Goal: Task Accomplishment & Management: Use online tool/utility

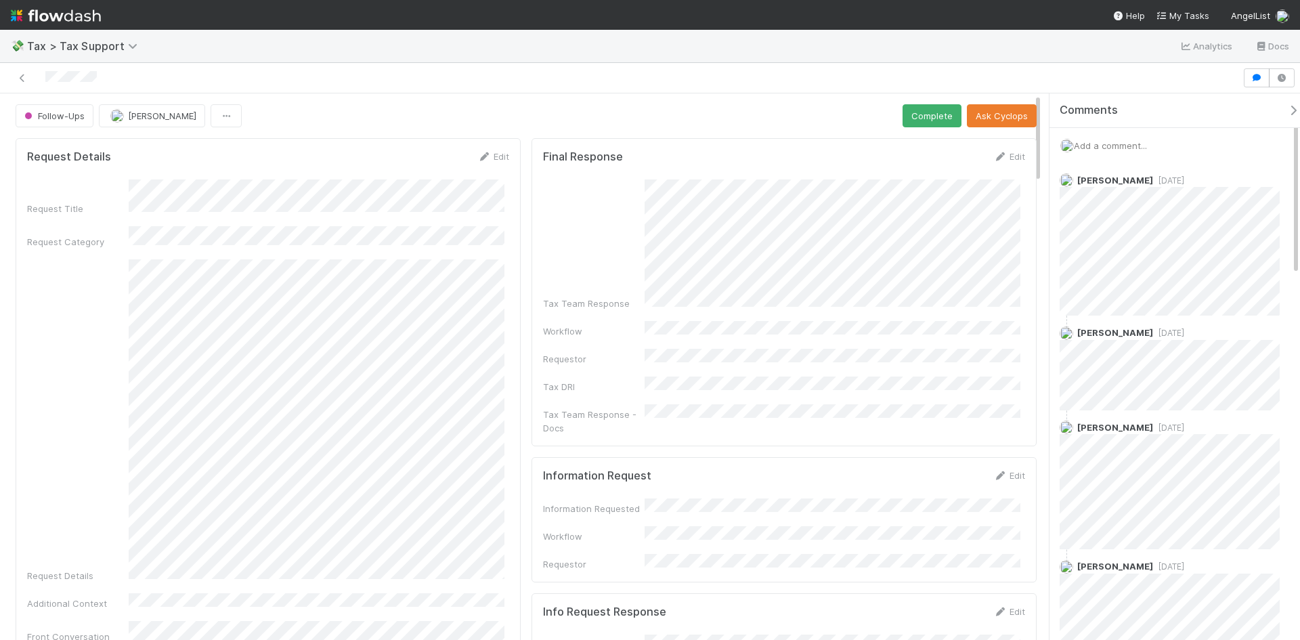
click at [1116, 148] on span "Add a comment..." at bounding box center [1110, 145] width 73 height 11
click at [1049, 210] on div "Comments Add a comment... Attach files: Choose or drag and drop file(s) Add Com…" at bounding box center [1171, 366] width 258 height 546
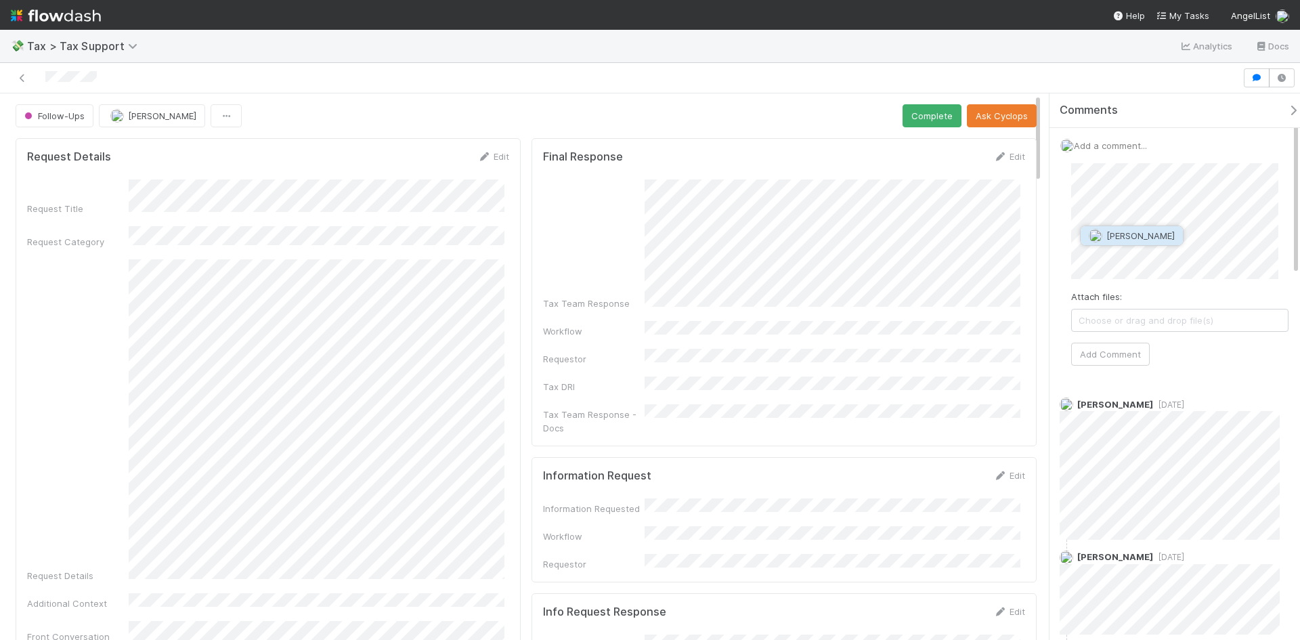
click at [1121, 235] on span "Manav Mehta" at bounding box center [1140, 235] width 68 height 11
click at [1156, 314] on span "Choose or drag and drop file(s)" at bounding box center [1180, 320] width 216 height 22
click at [1119, 366] on button "Add Comment" at bounding box center [1110, 354] width 79 height 23
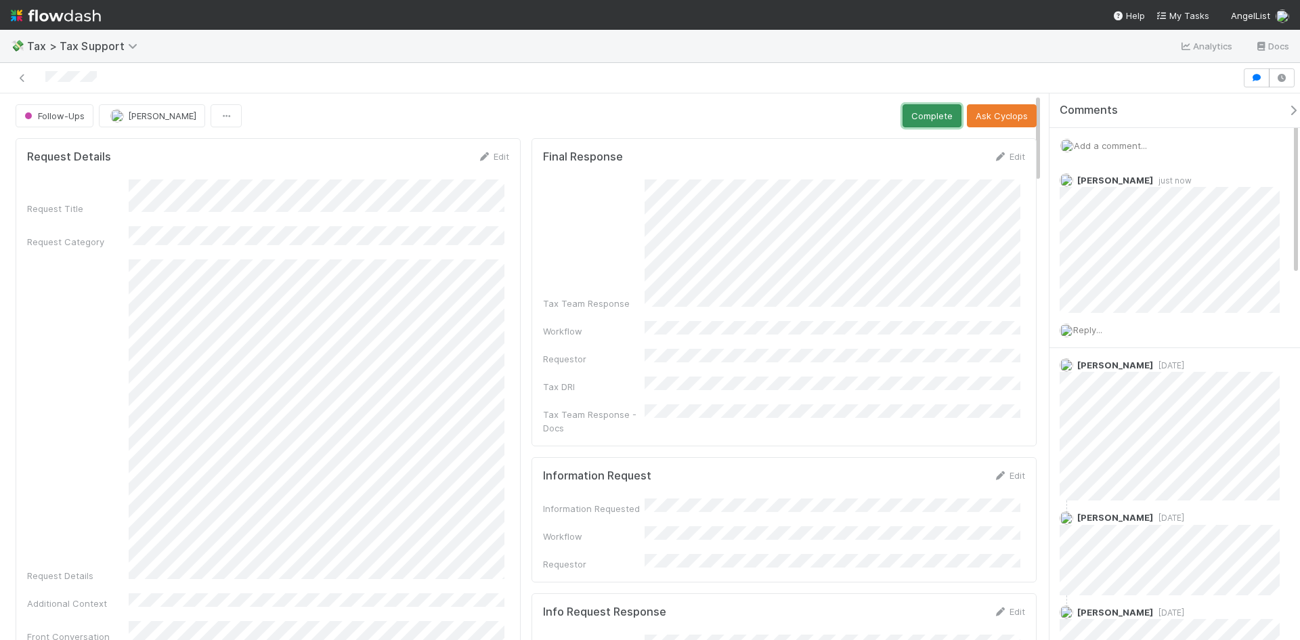
click at [904, 113] on button "Complete" at bounding box center [931, 115] width 59 height 23
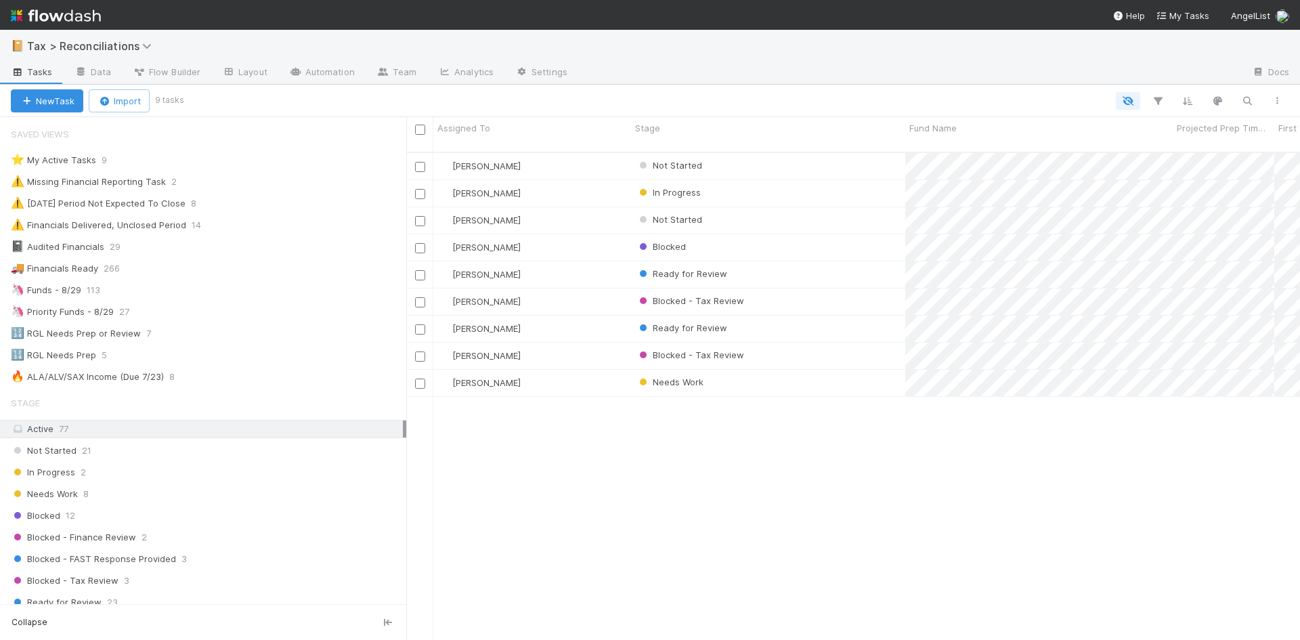
scroll to position [474, 0]
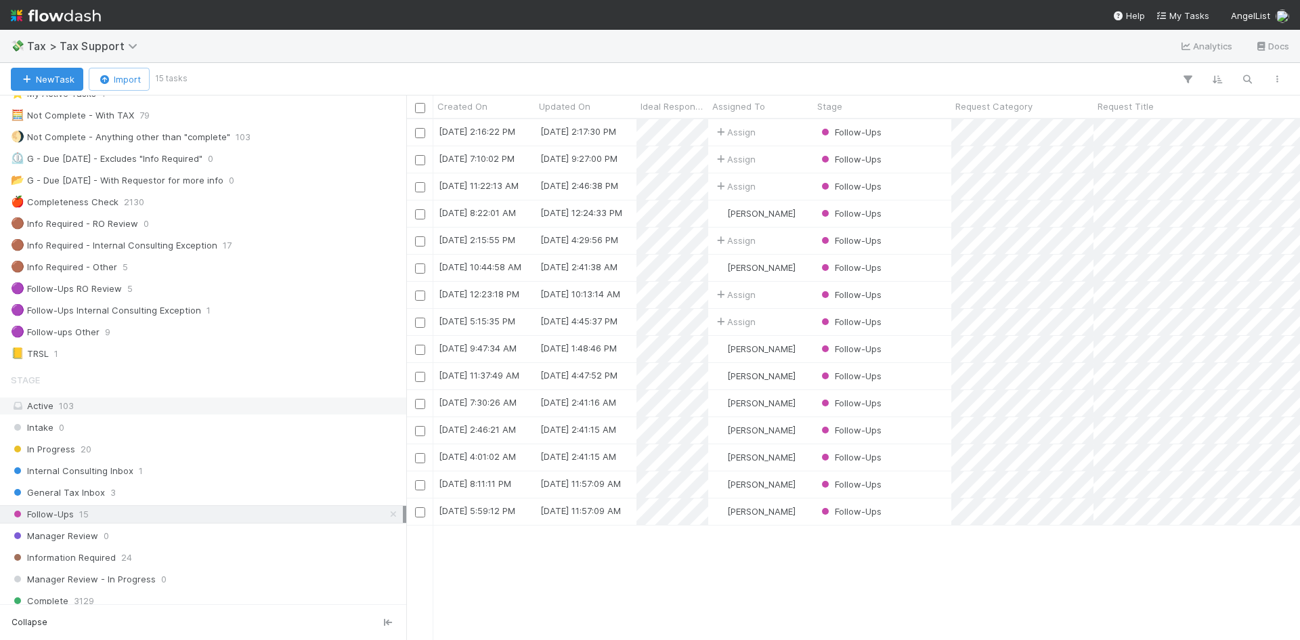
scroll to position [68, 0]
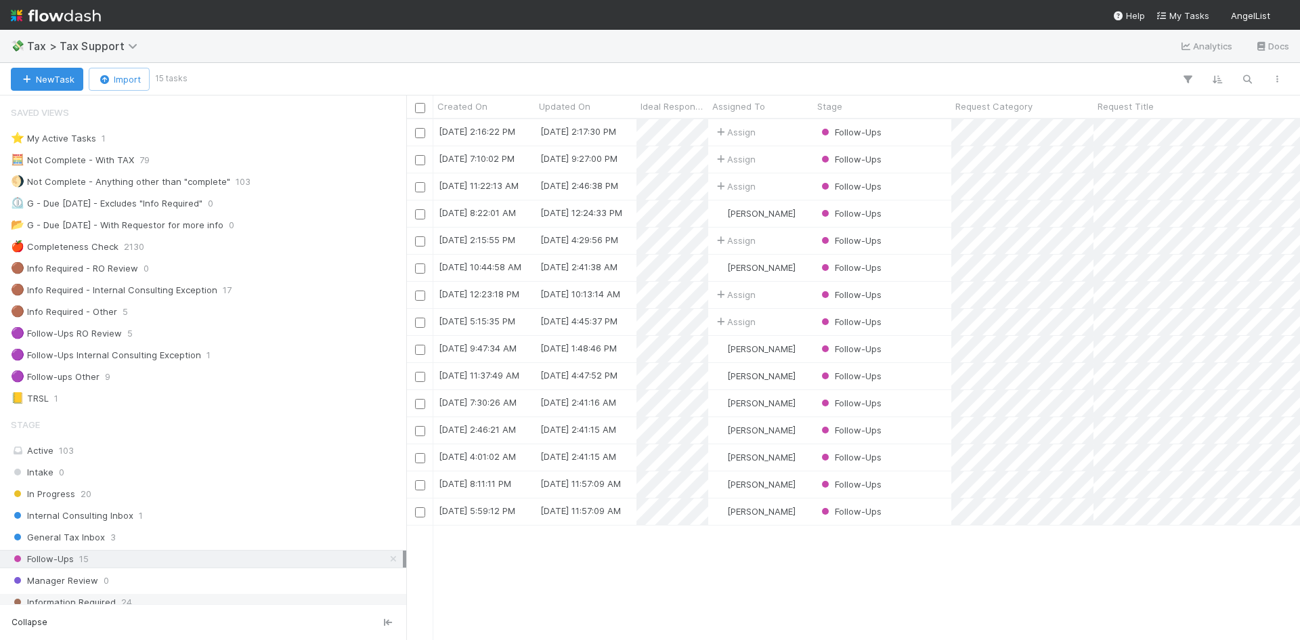
scroll to position [203, 0]
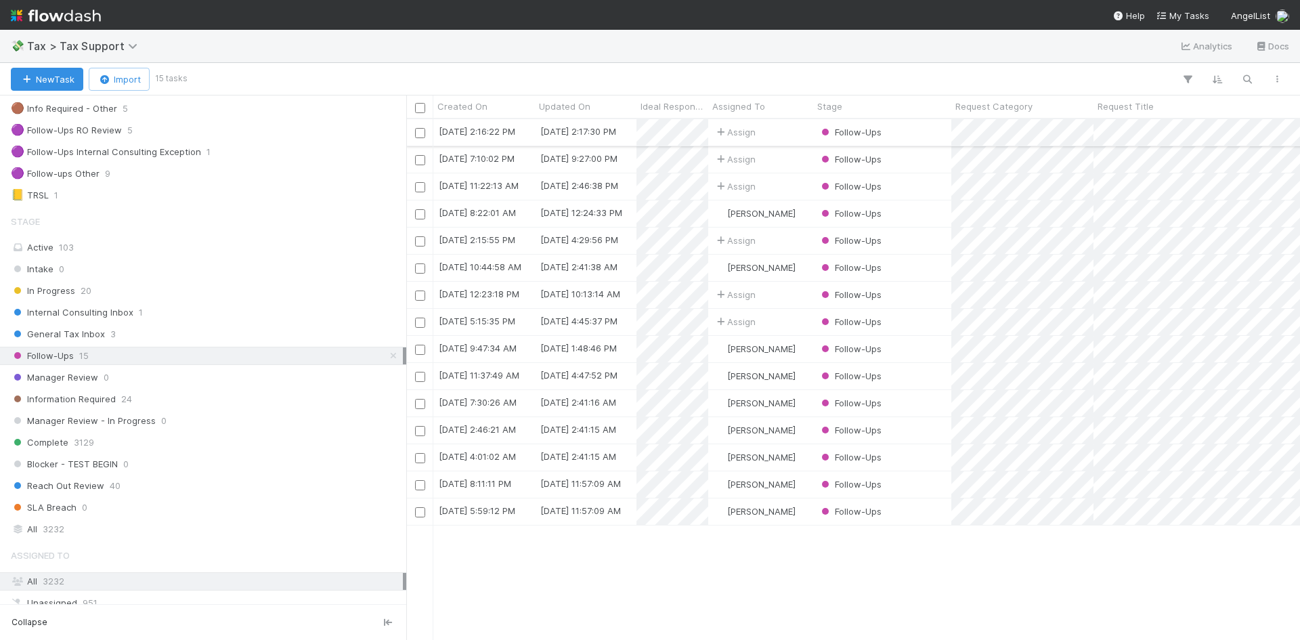
click at [800, 130] on div "Assign" at bounding box center [760, 132] width 105 height 26
click at [811, 186] on div "Fareeha Naim" at bounding box center [760, 186] width 105 height 26
click at [805, 320] on div "Fareeha Naim" at bounding box center [760, 322] width 105 height 26
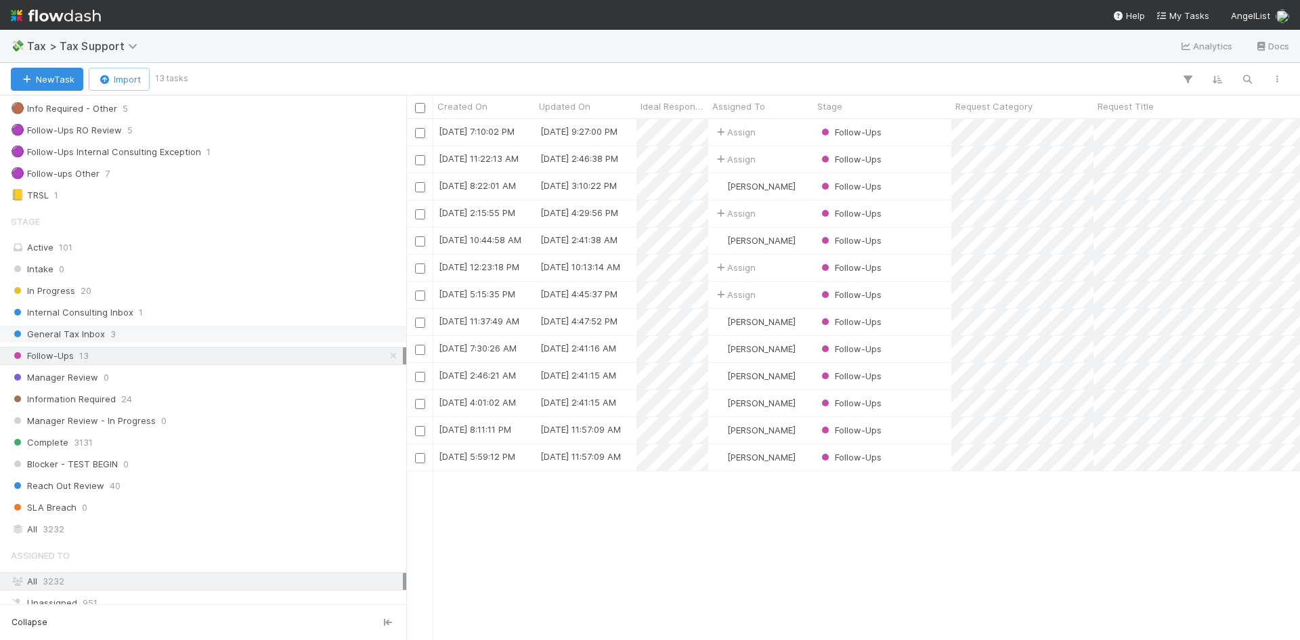
click at [51, 336] on span "General Tax Inbox" at bounding box center [58, 334] width 94 height 17
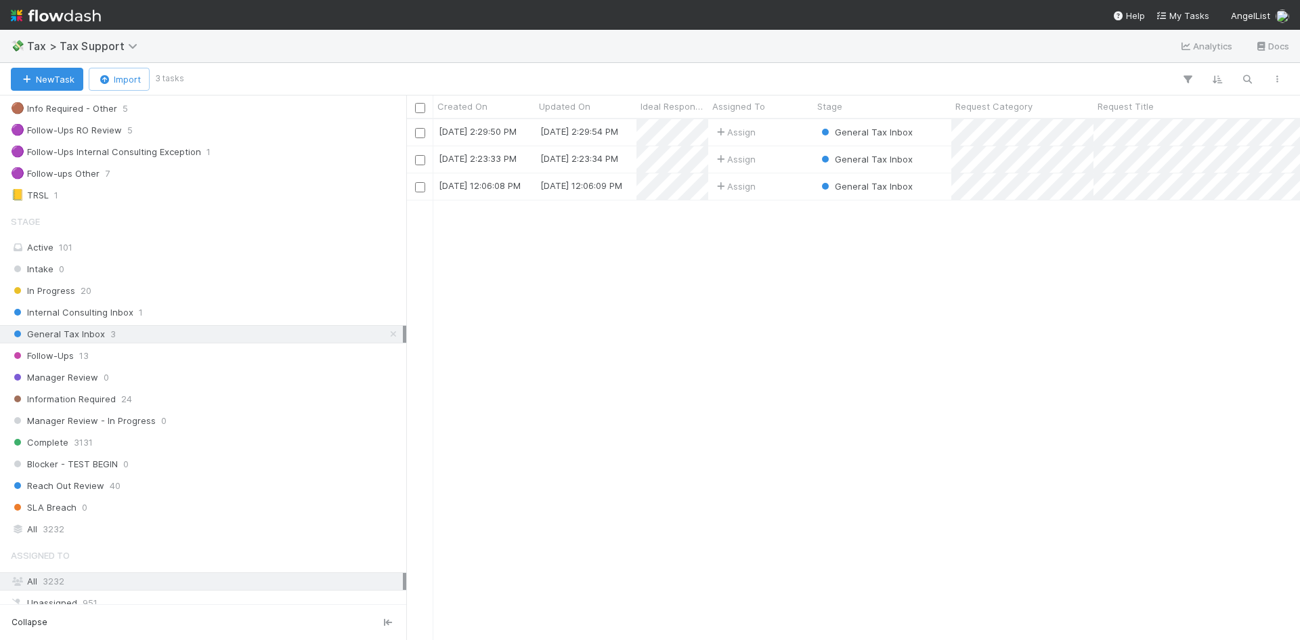
scroll to position [510, 884]
click at [934, 158] on div "General Tax Inbox" at bounding box center [882, 159] width 138 height 26
click at [791, 130] on div "Assign" at bounding box center [760, 132] width 105 height 26
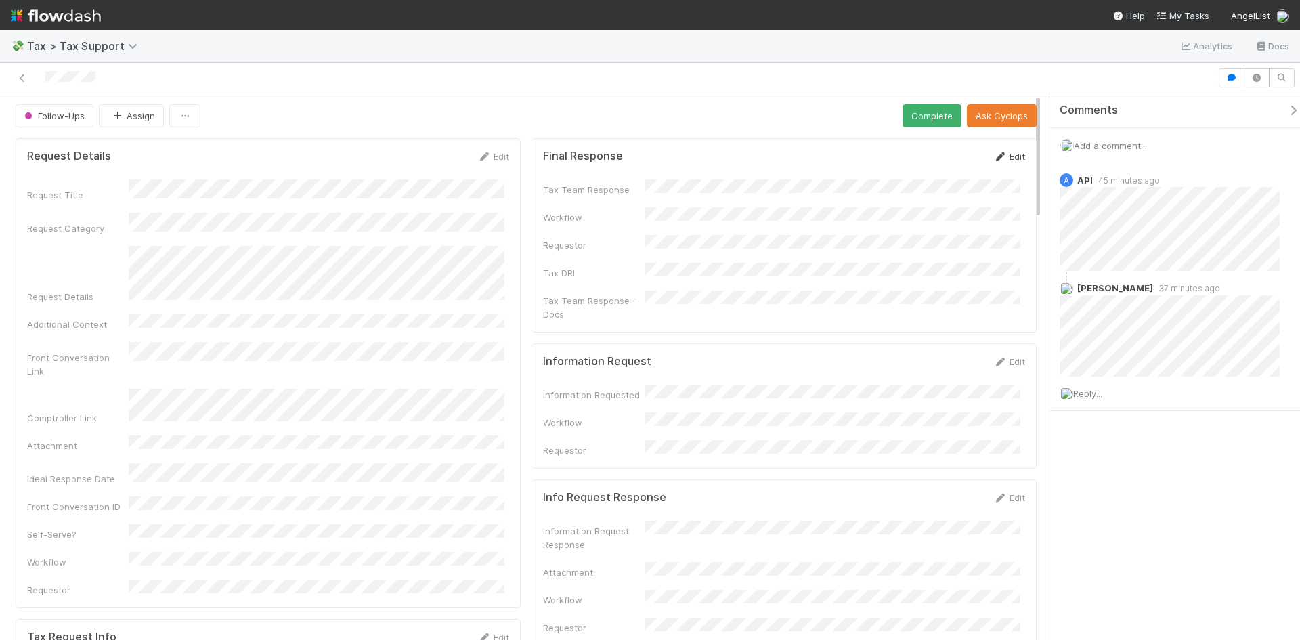
click at [993, 159] on icon at bounding box center [1000, 156] width 14 height 9
click at [949, 156] on button "Save" at bounding box center [953, 161] width 39 height 23
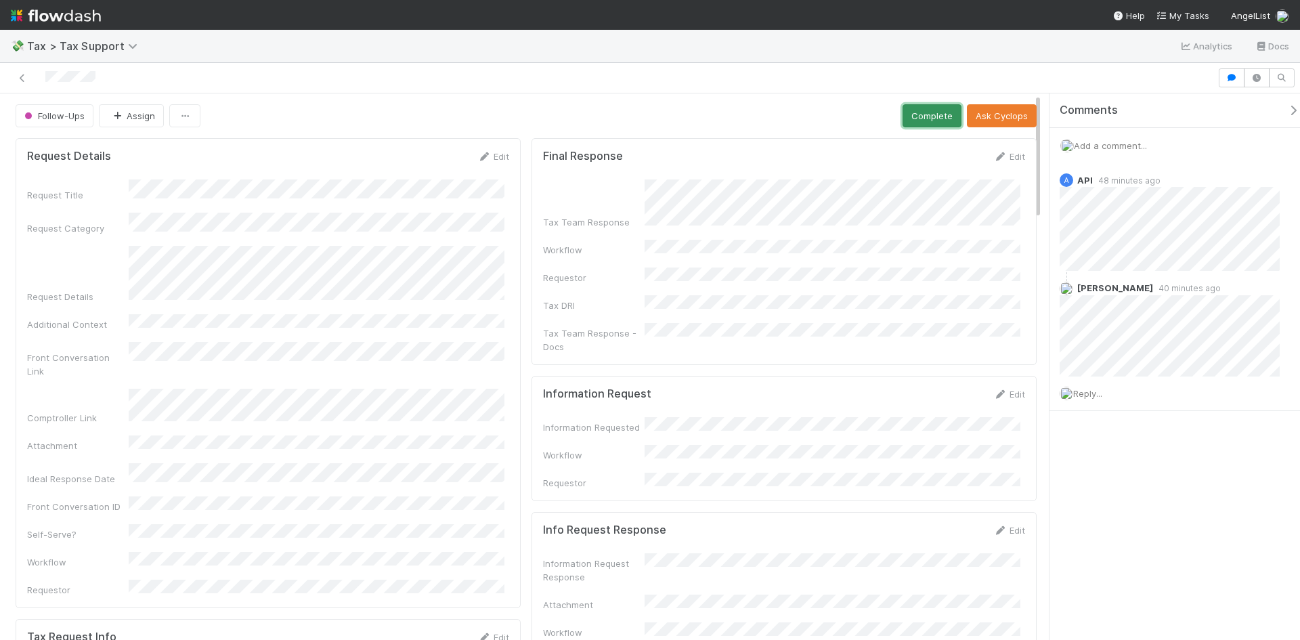
click at [928, 120] on button "Complete" at bounding box center [931, 115] width 59 height 23
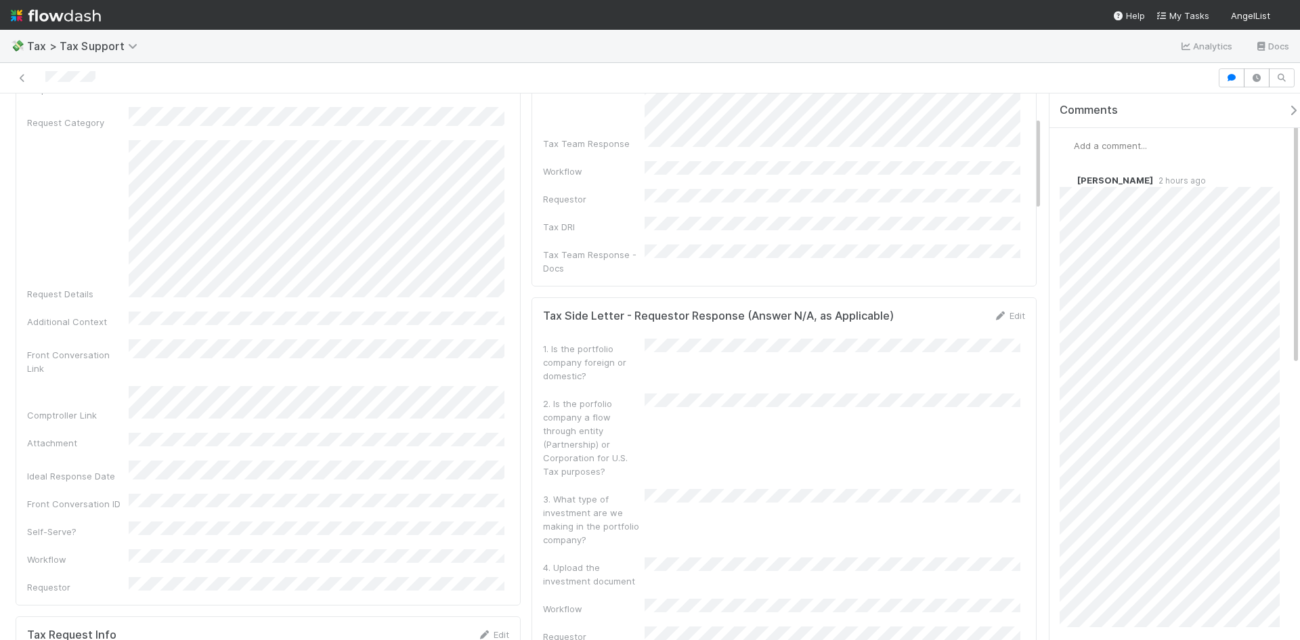
scroll to position [135, 0]
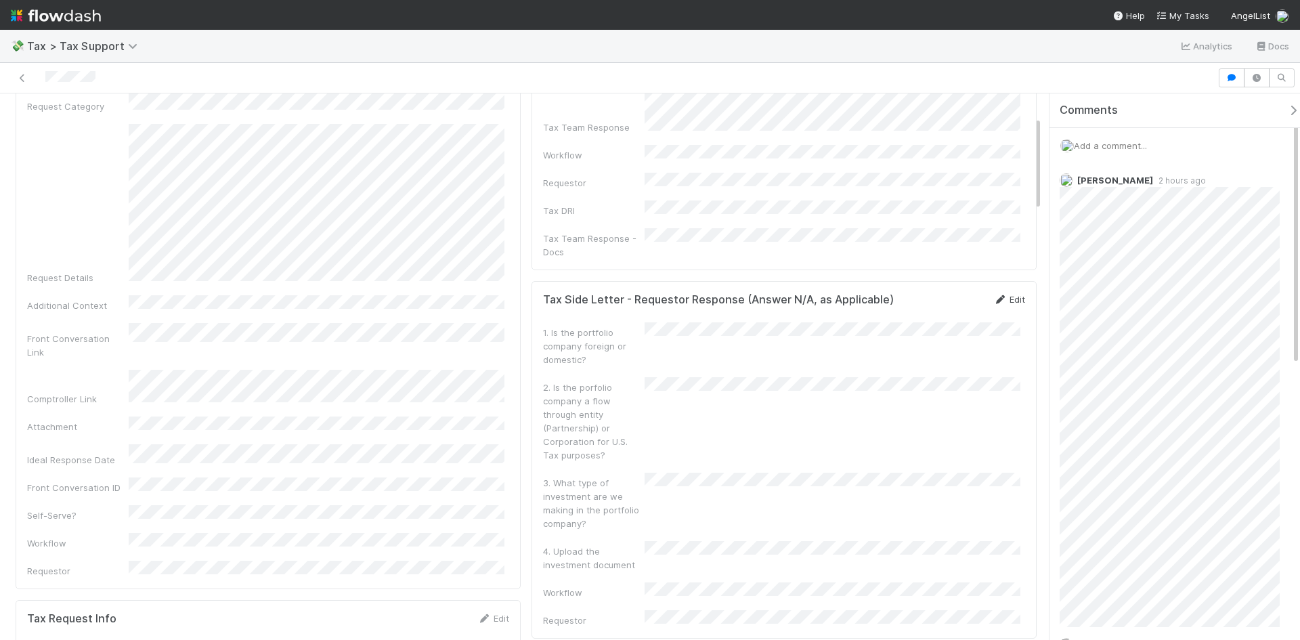
click at [1006, 294] on link "Edit" at bounding box center [1009, 299] width 32 height 11
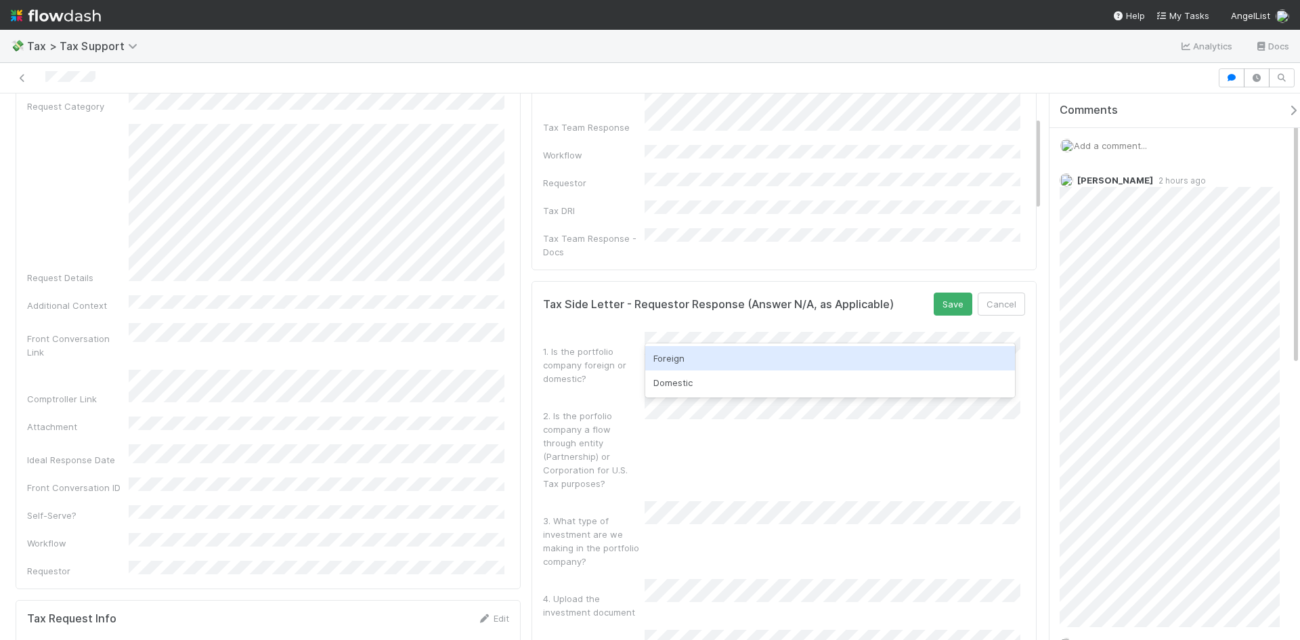
click at [684, 355] on div "Foreign" at bounding box center [830, 358] width 370 height 24
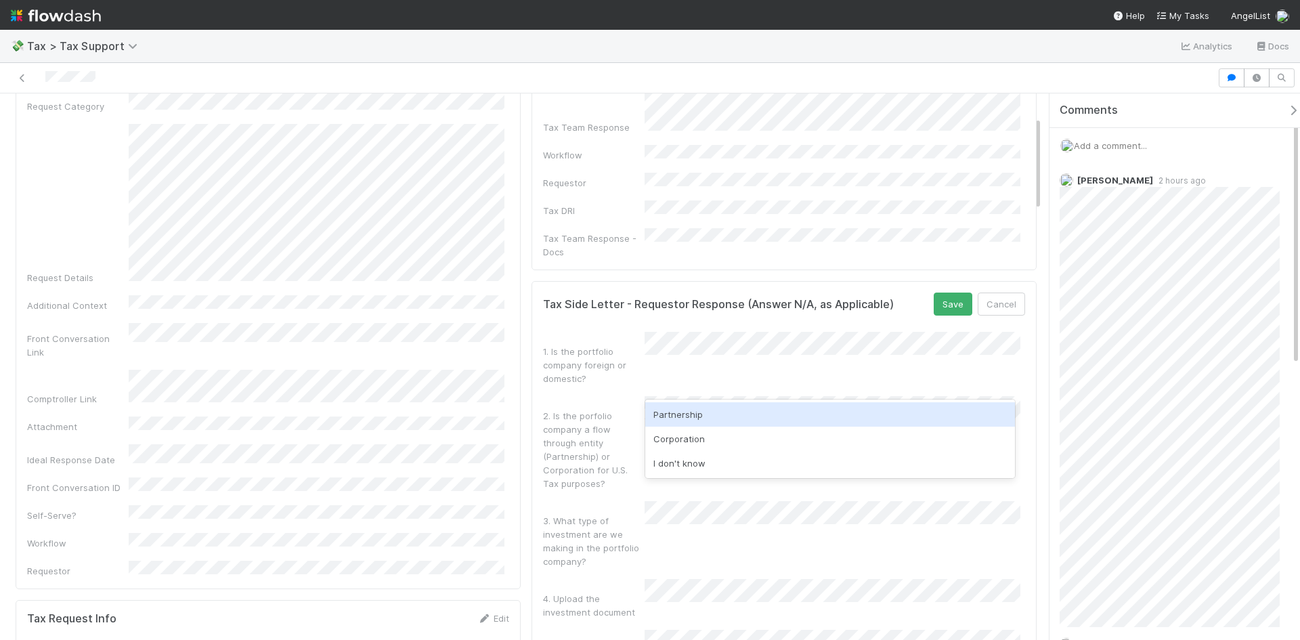
click at [687, 419] on div "Partnership" at bounding box center [830, 414] width 370 height 24
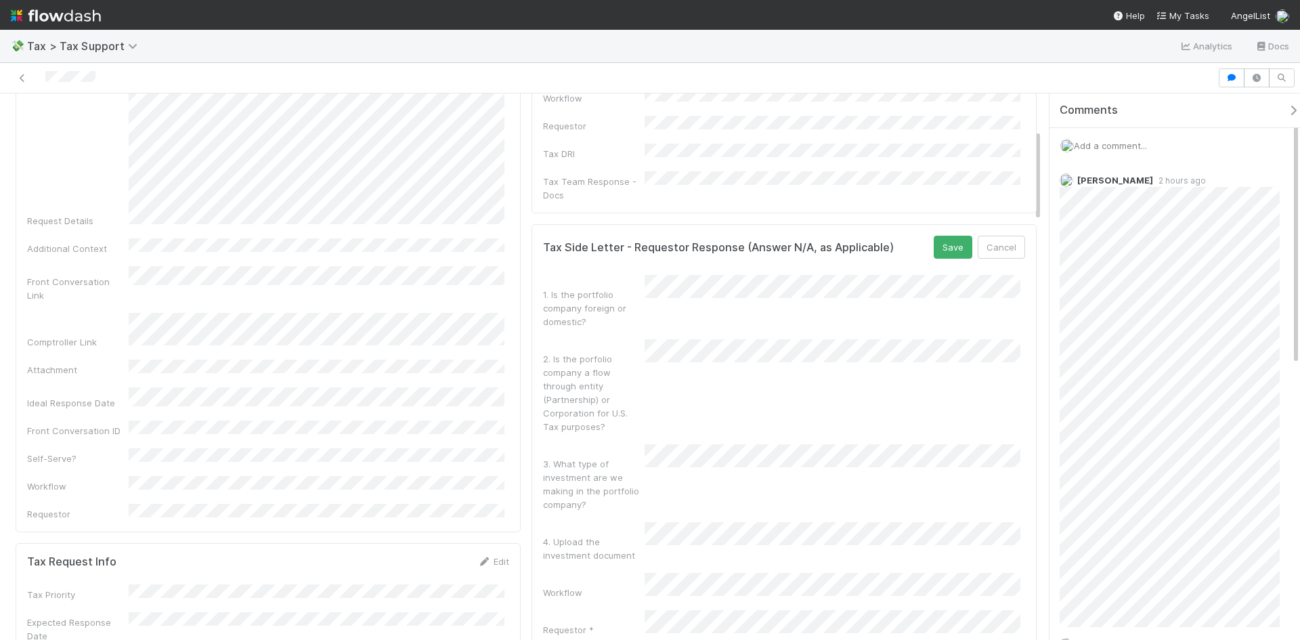
scroll to position [271, 0]
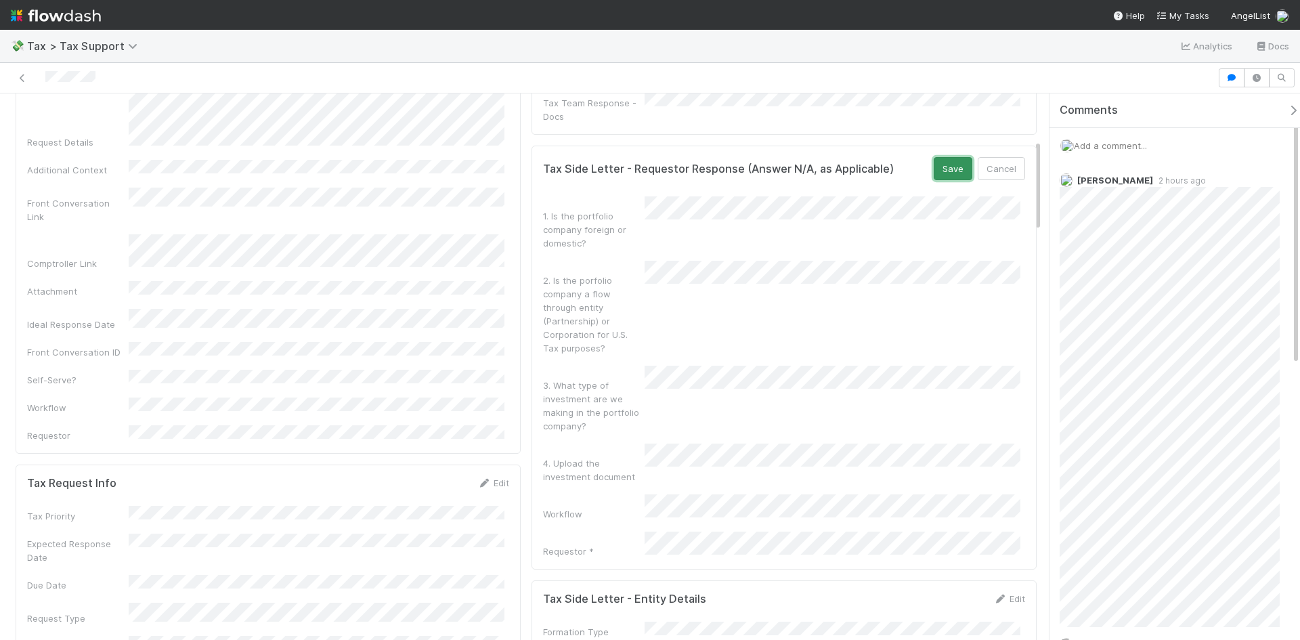
click at [949, 157] on button "Save" at bounding box center [953, 168] width 39 height 23
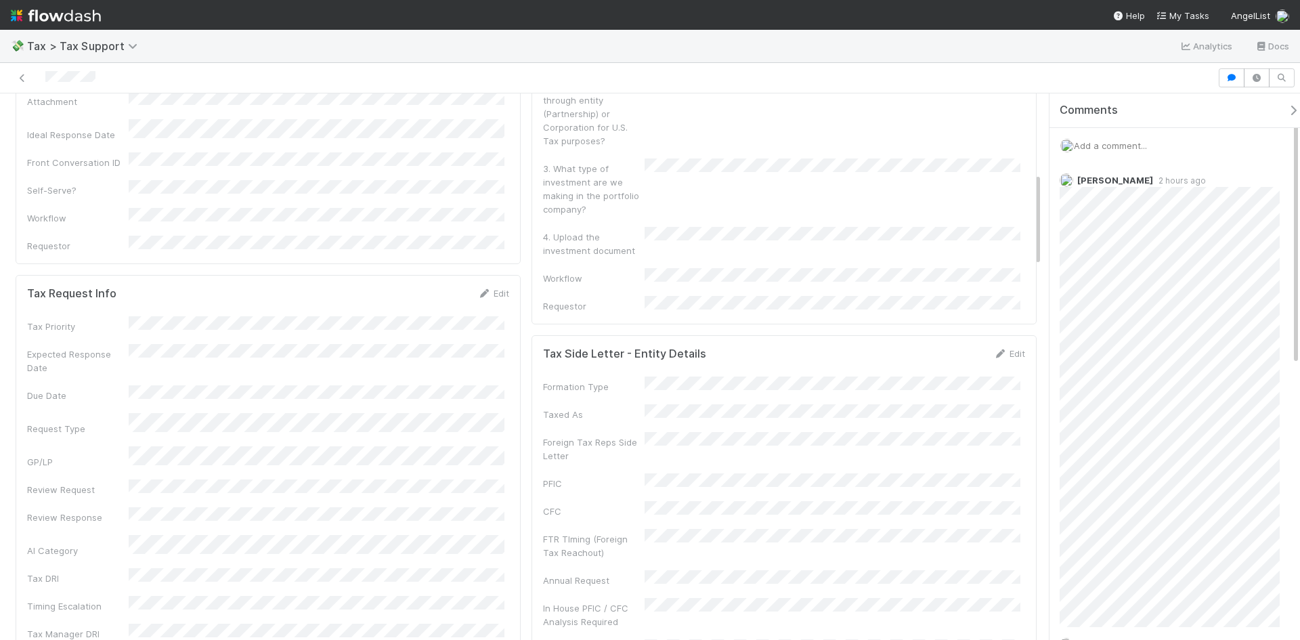
scroll to position [474, 0]
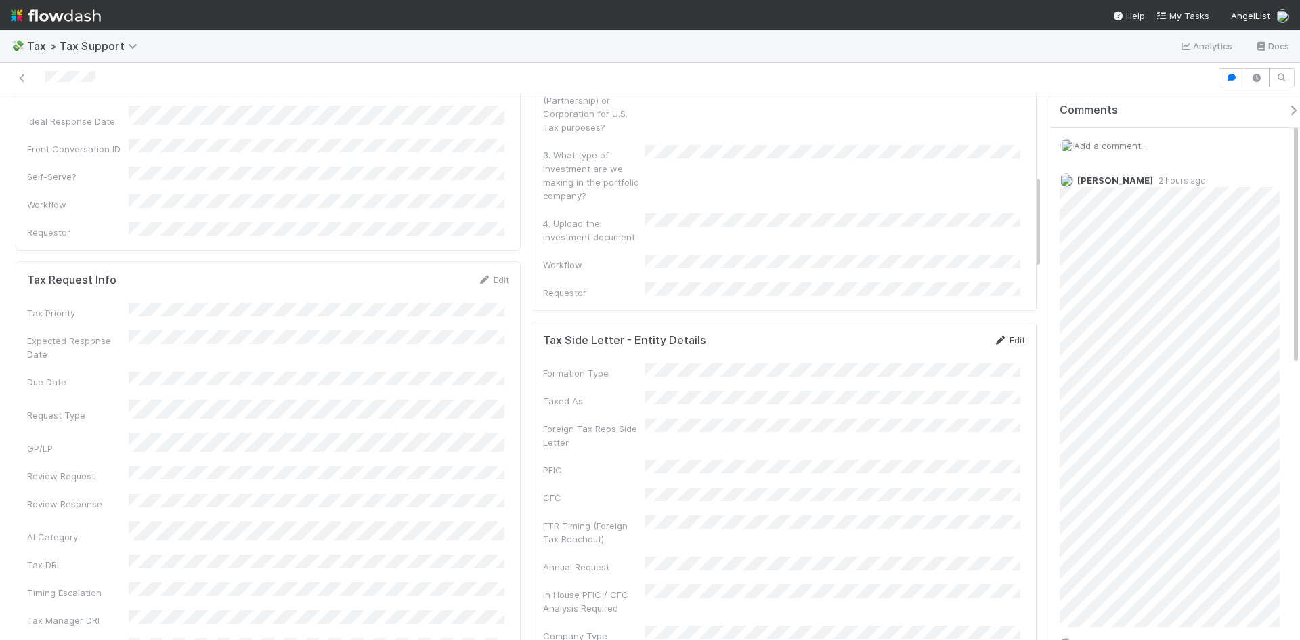
click at [993, 336] on icon at bounding box center [1000, 340] width 14 height 9
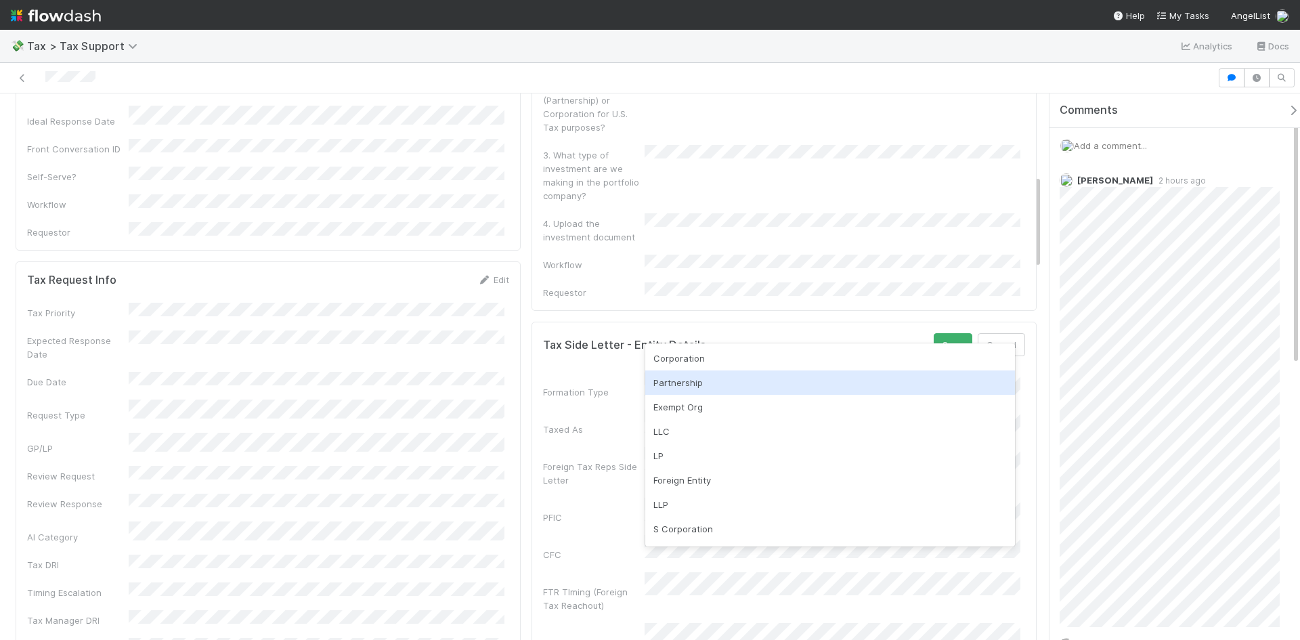
click at [695, 380] on div "Partnership" at bounding box center [830, 382] width 370 height 24
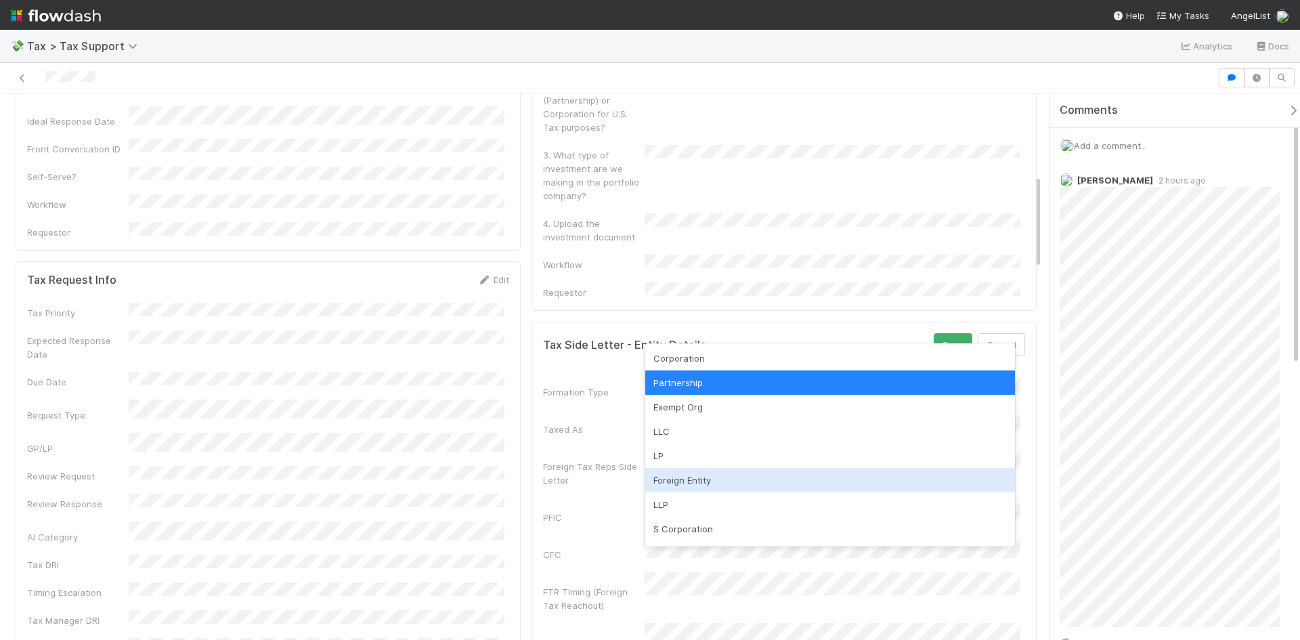
click at [703, 477] on div "Foreign Entity" at bounding box center [830, 480] width 370 height 24
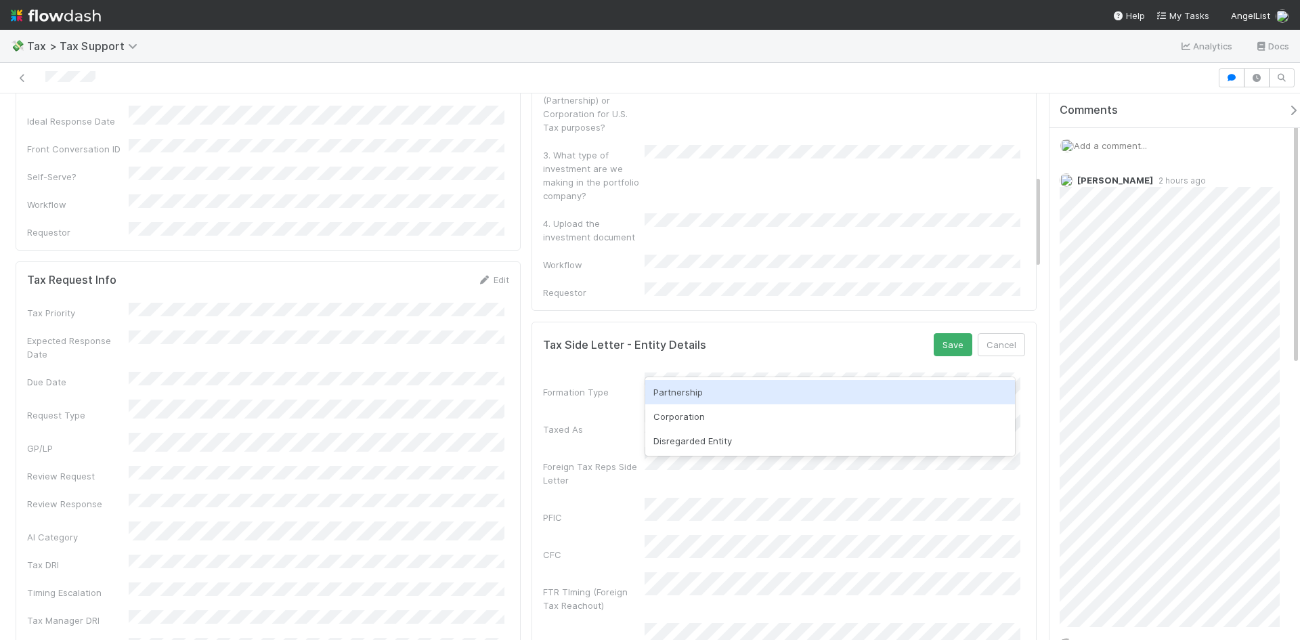
click at [693, 395] on div "Partnership" at bounding box center [830, 392] width 370 height 24
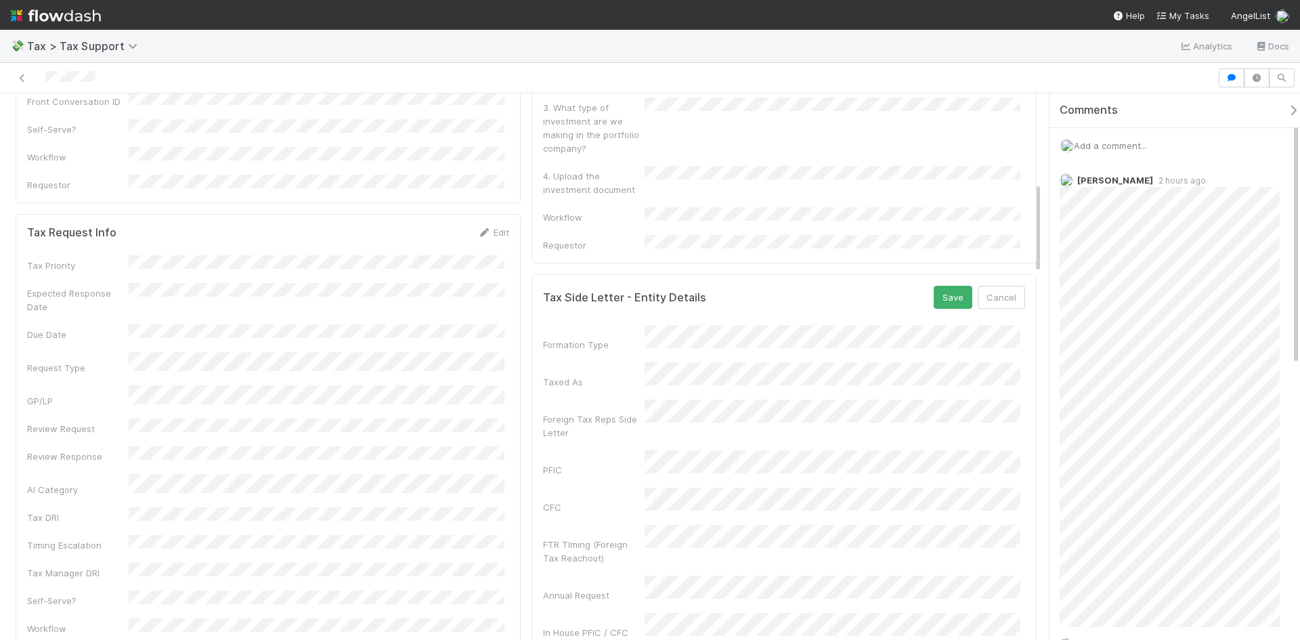
scroll to position [542, 0]
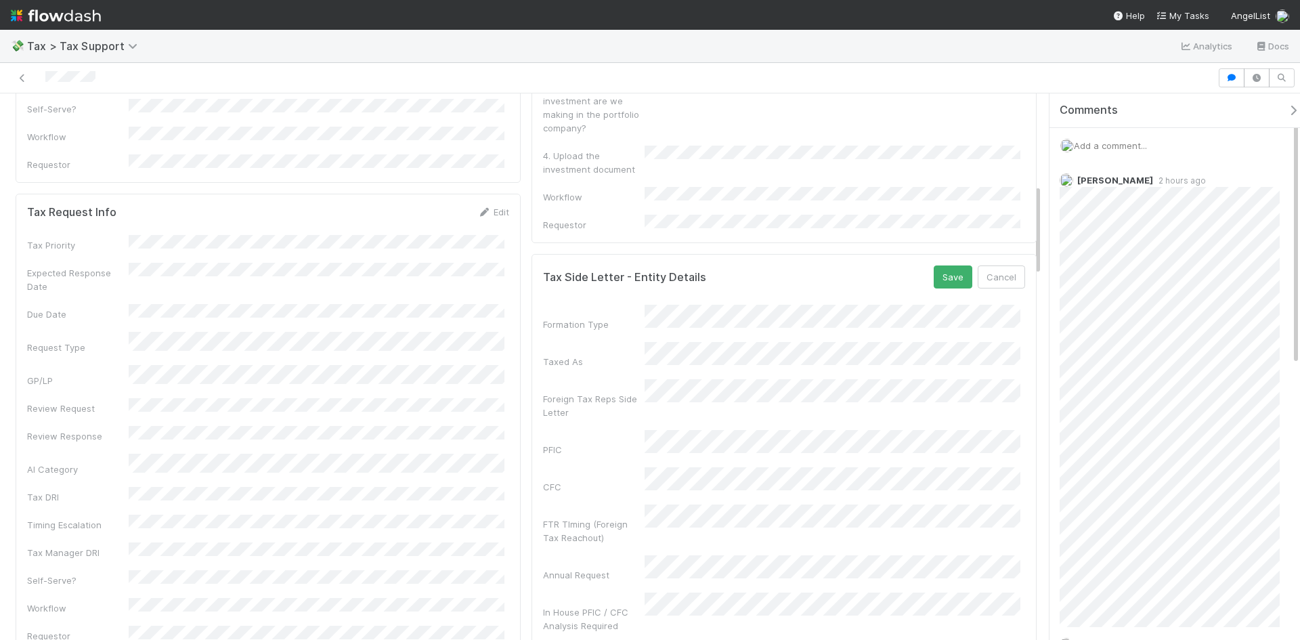
click at [599, 392] on div "Foreign Tax Reps Side Letter" at bounding box center [594, 405] width 102 height 27
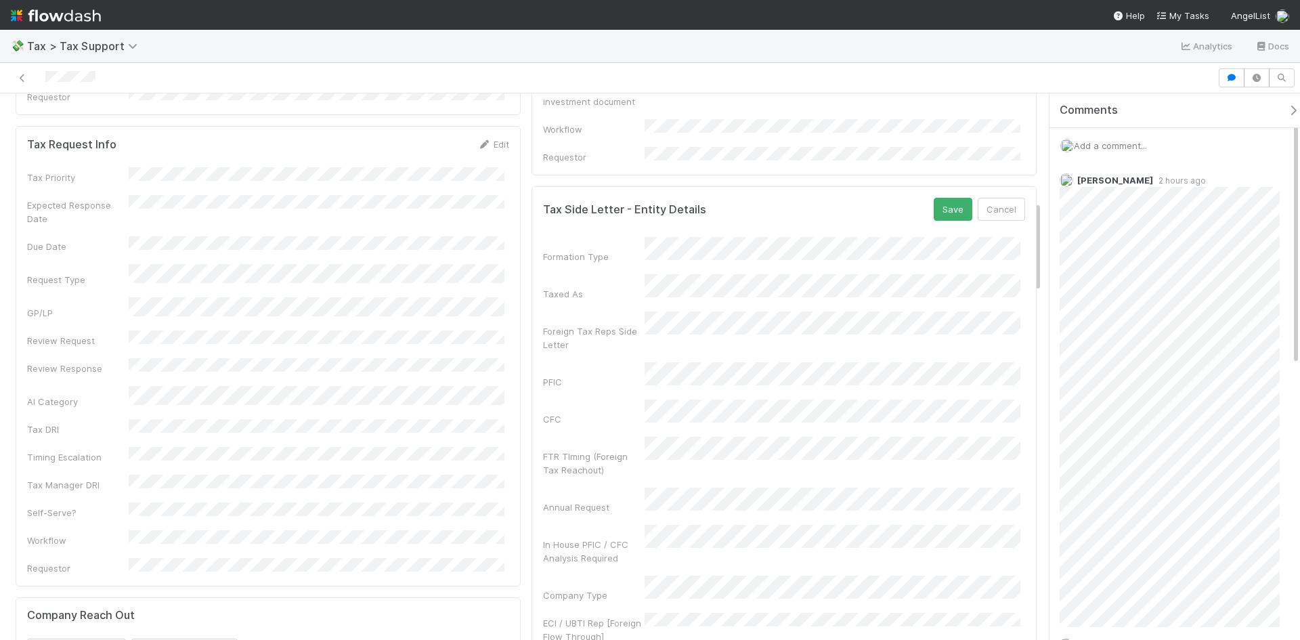
scroll to position [677, 0]
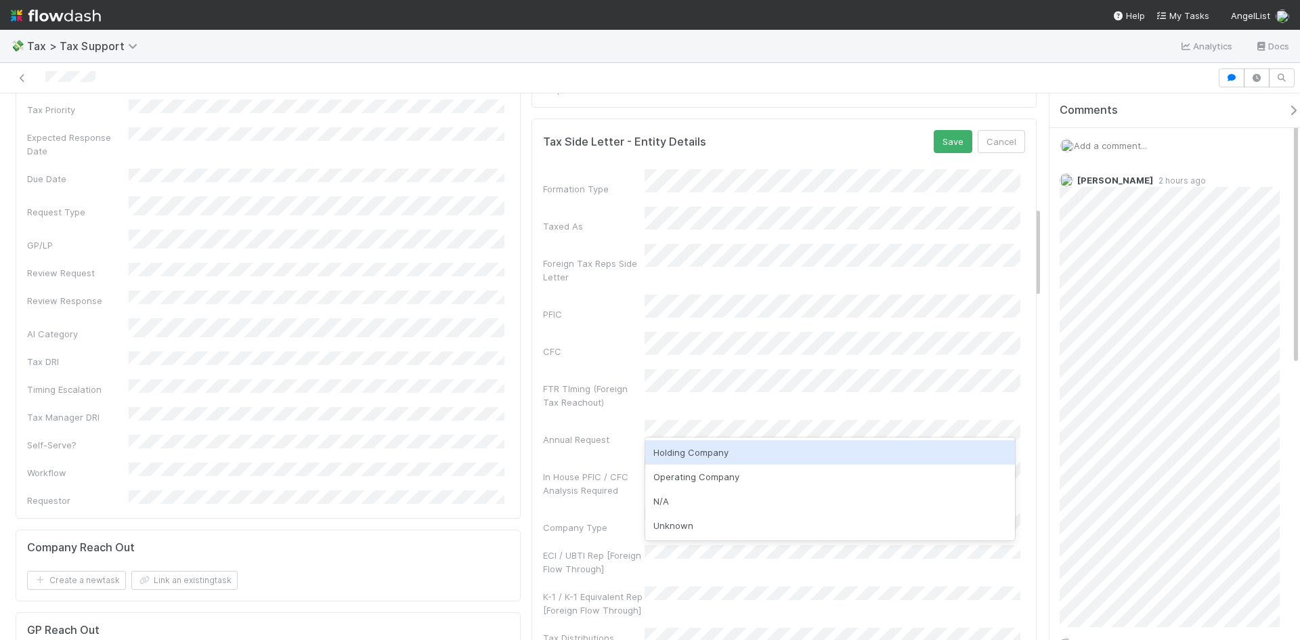
click at [673, 441] on div "Holding Company" at bounding box center [830, 452] width 370 height 24
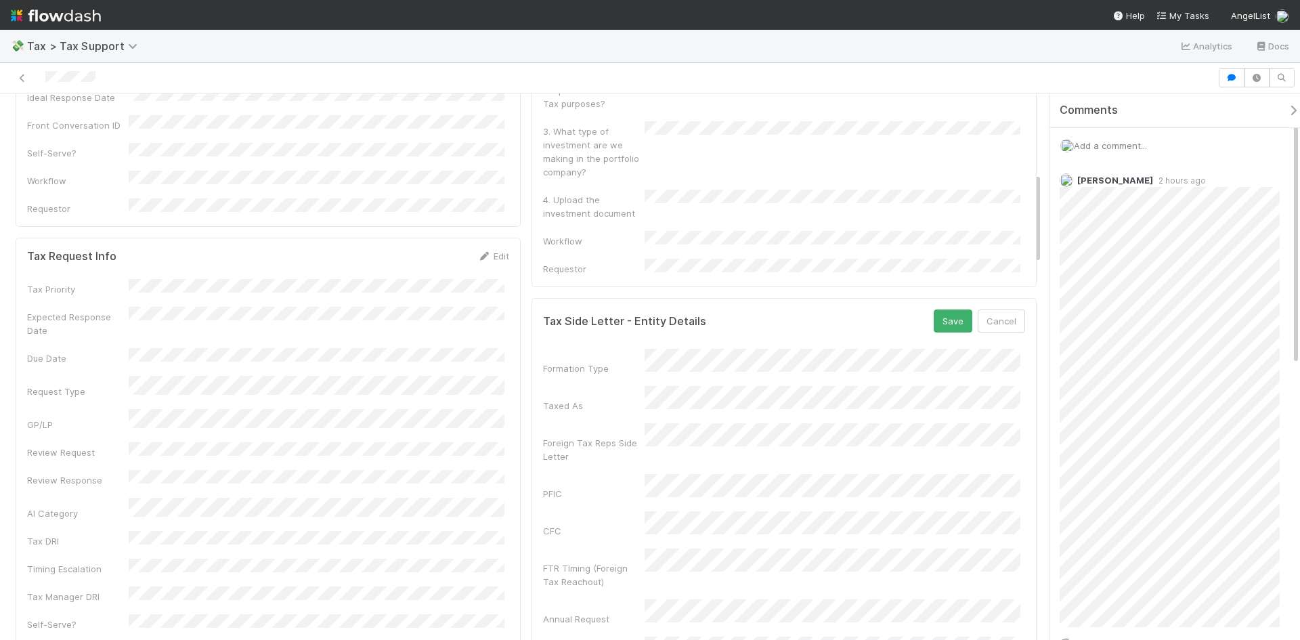
scroll to position [474, 0]
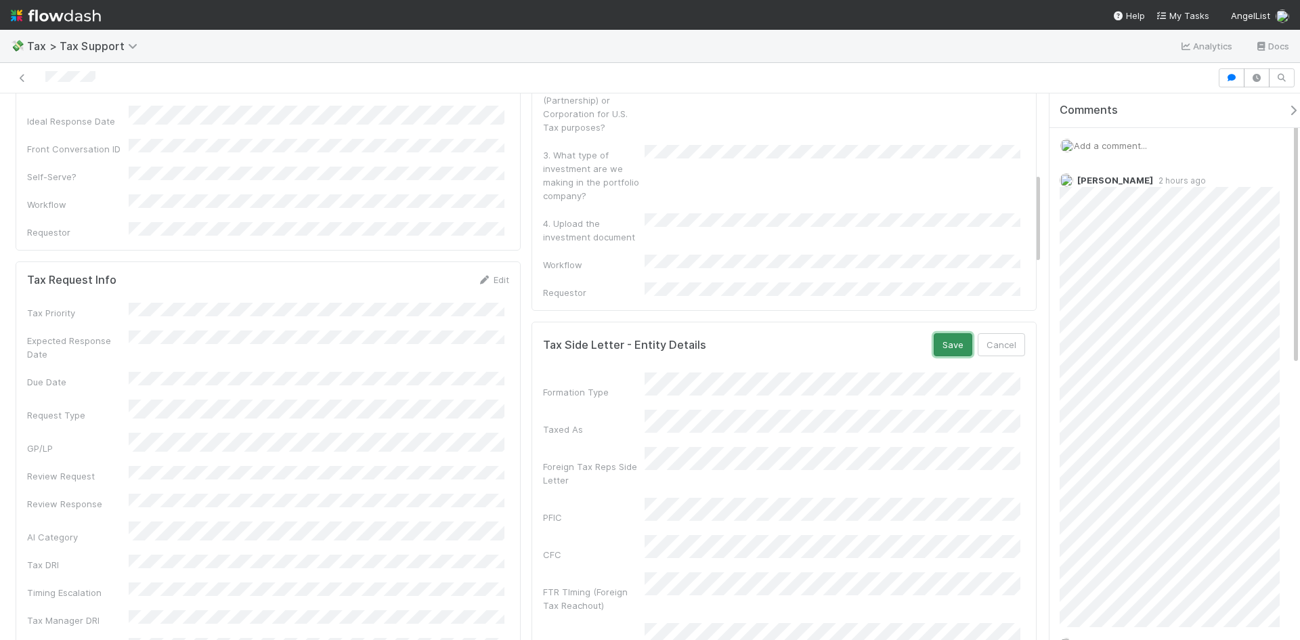
click at [936, 333] on button "Save" at bounding box center [953, 344] width 39 height 23
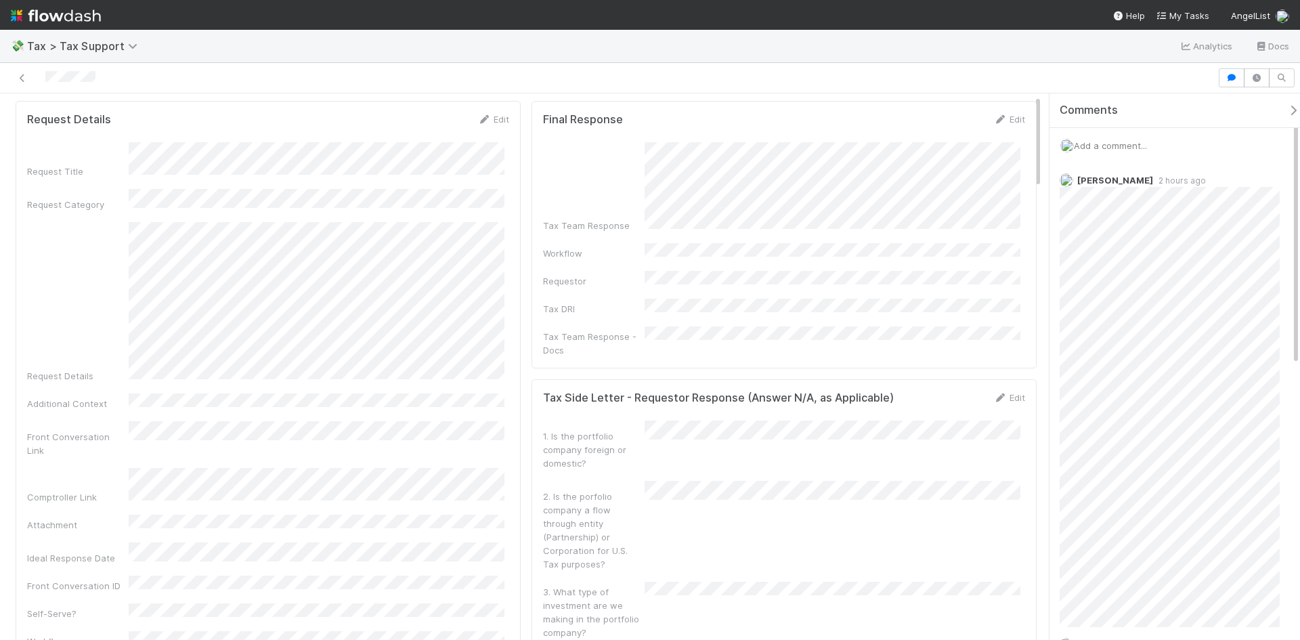
scroll to position [0, 0]
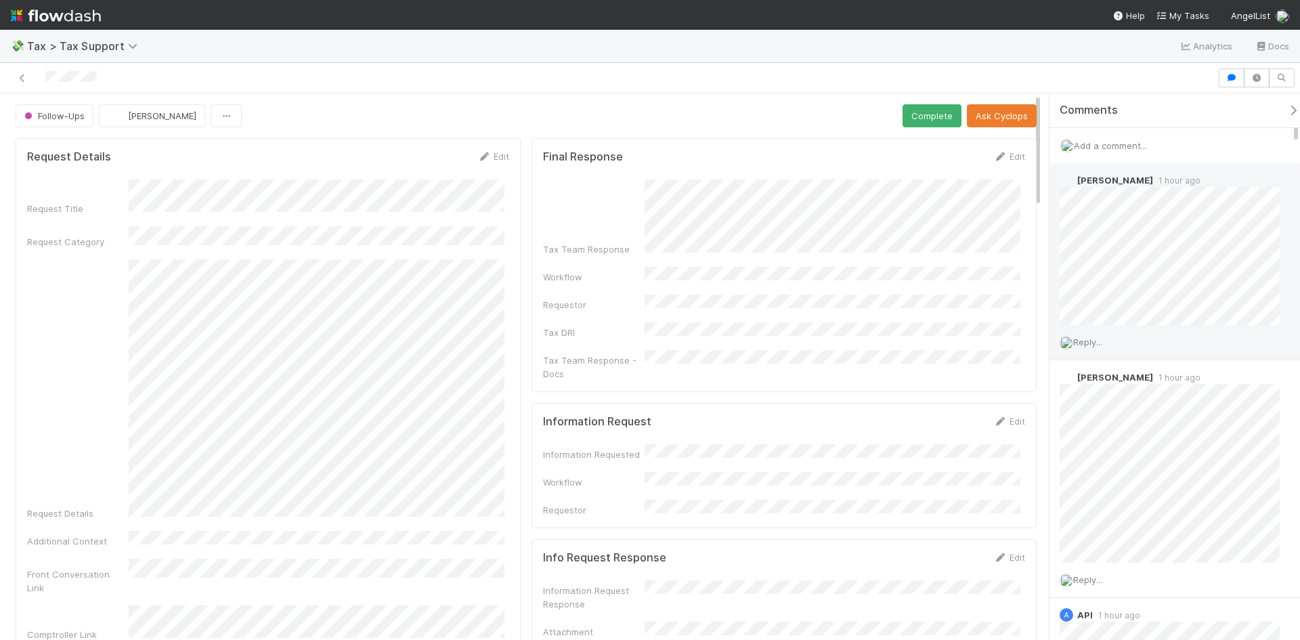
click at [1153, 177] on span "1 hour ago" at bounding box center [1176, 180] width 47 height 10
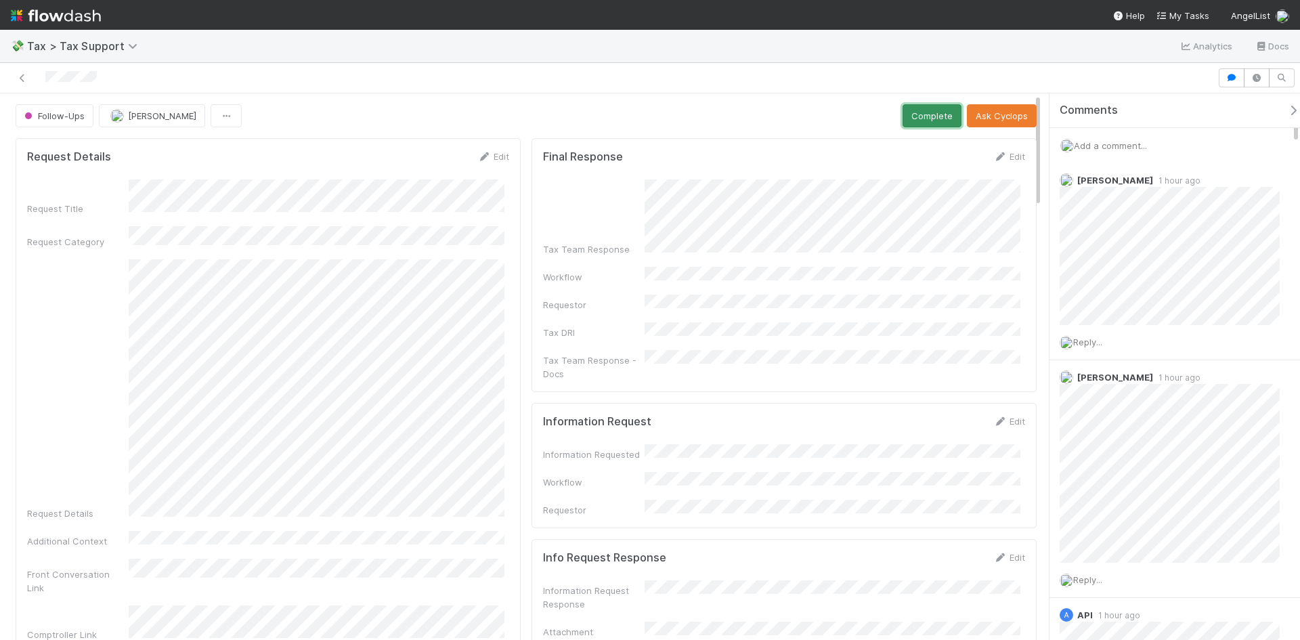
click at [921, 118] on button "Complete" at bounding box center [931, 115] width 59 height 23
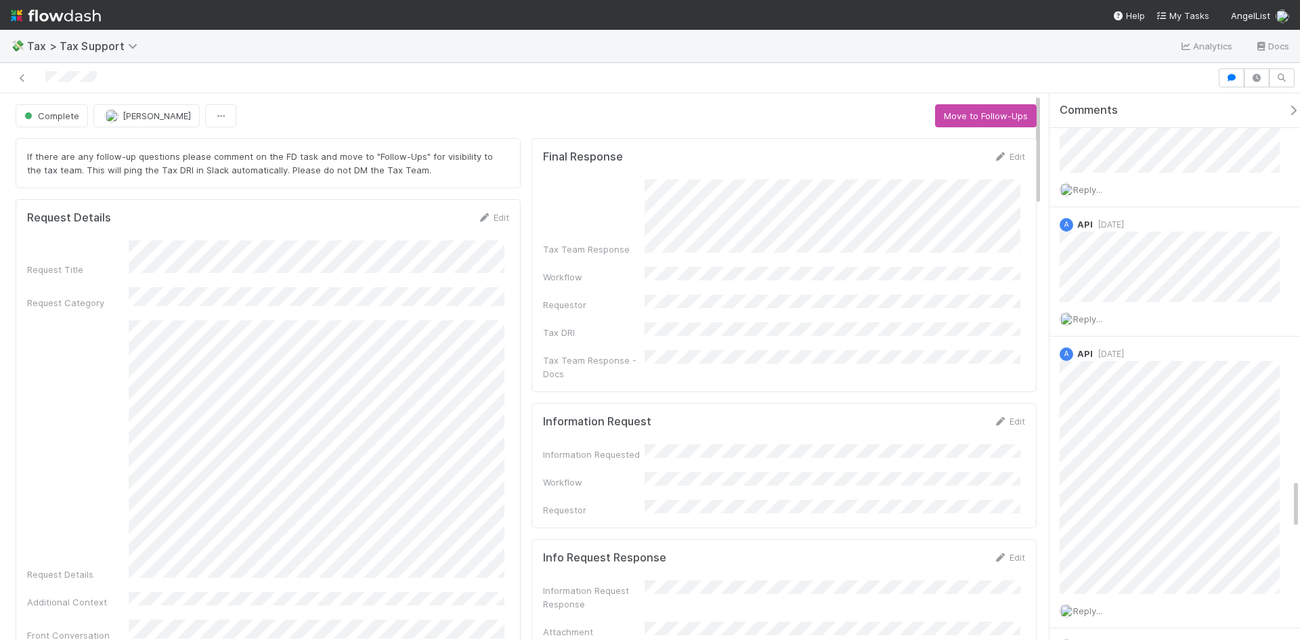
scroll to position [4219, 0]
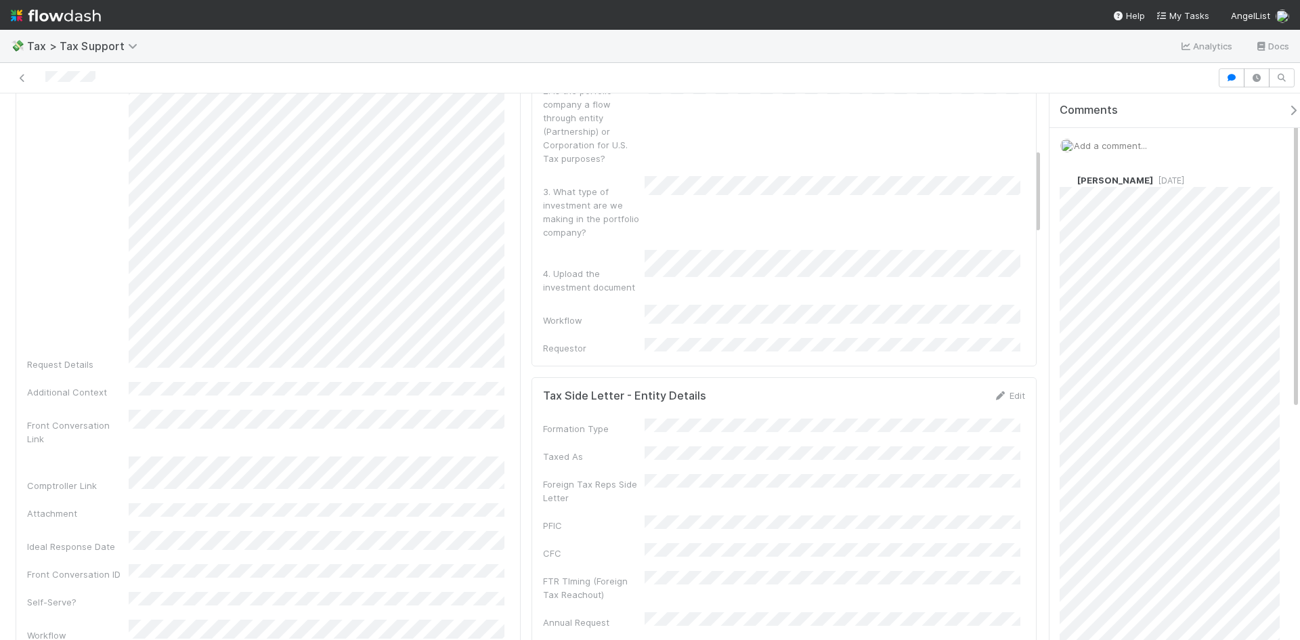
scroll to position [406, 0]
click at [1002, 378] on link "Edit" at bounding box center [1009, 383] width 32 height 11
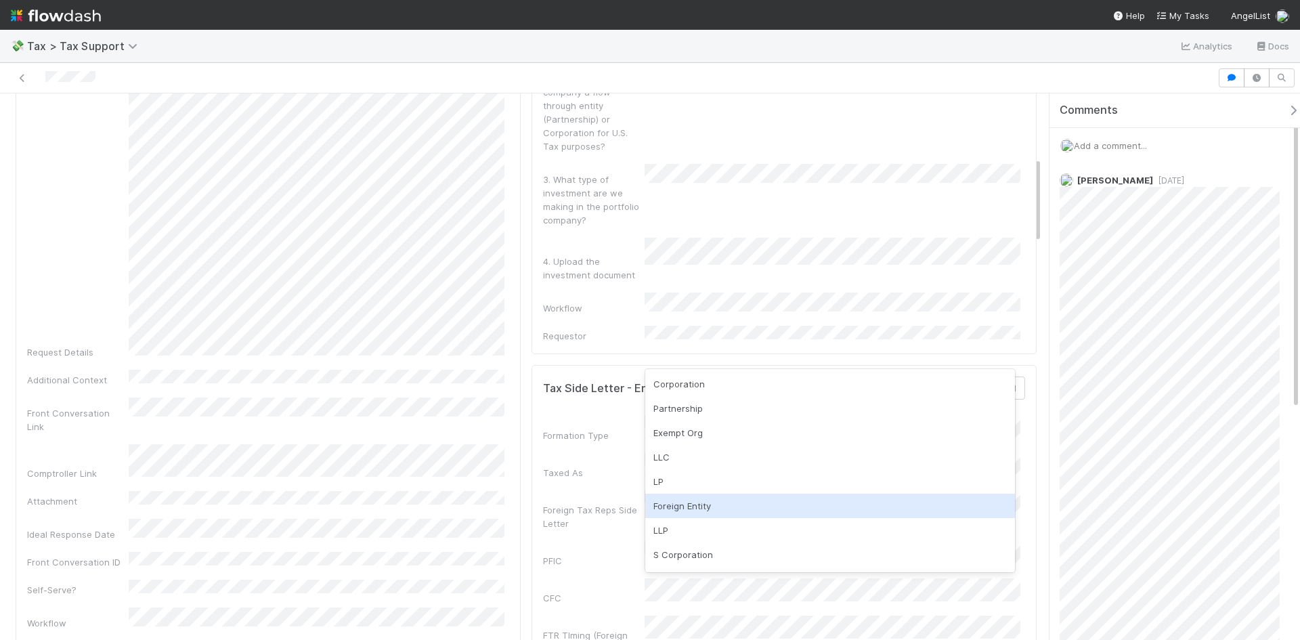
click at [678, 507] on div "Foreign Entity" at bounding box center [830, 506] width 370 height 24
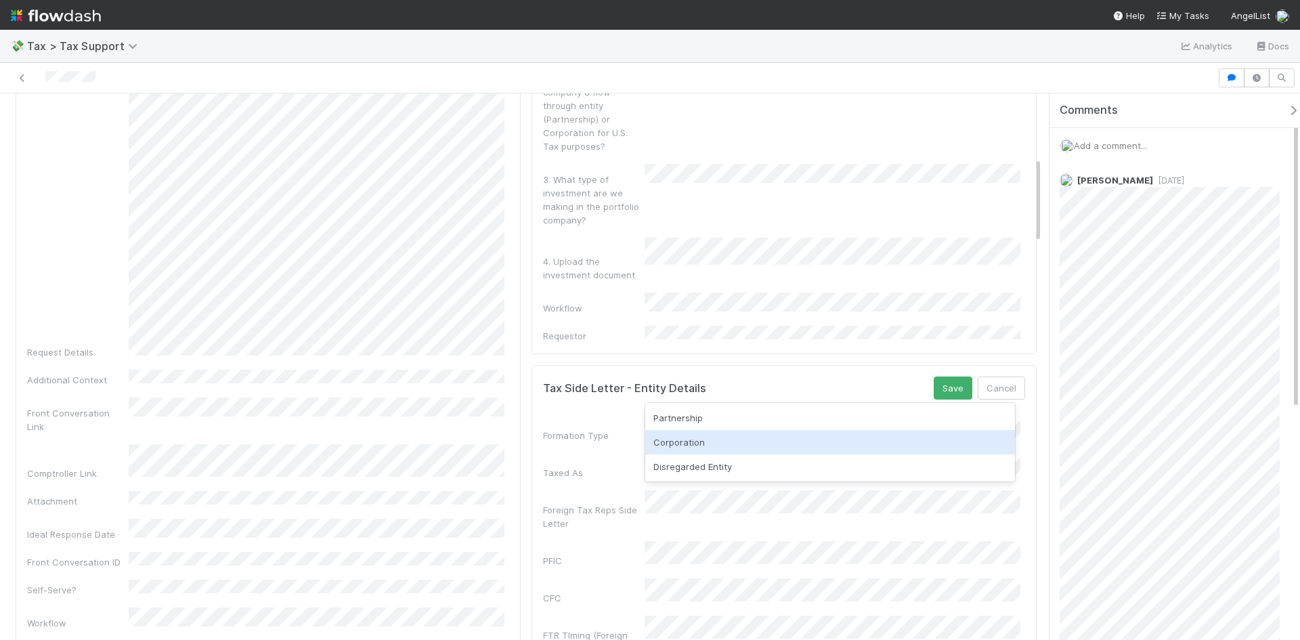
click at [689, 442] on div "Corporation" at bounding box center [830, 442] width 370 height 24
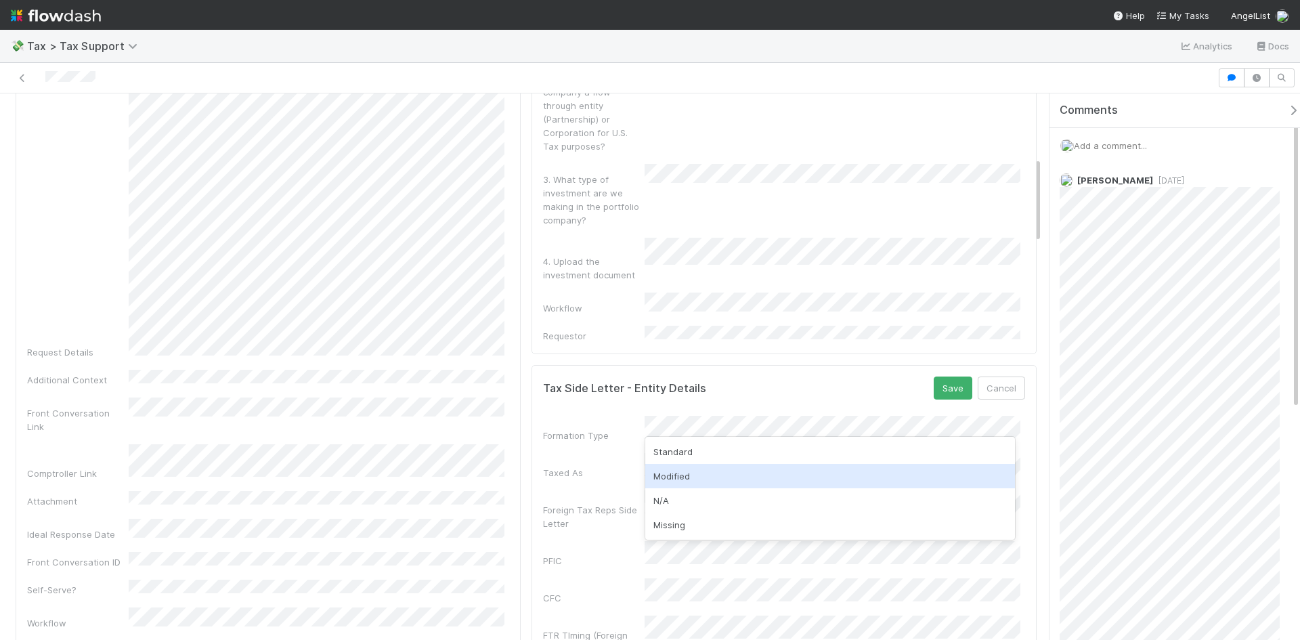
click at [693, 479] on div "Modified" at bounding box center [830, 476] width 370 height 24
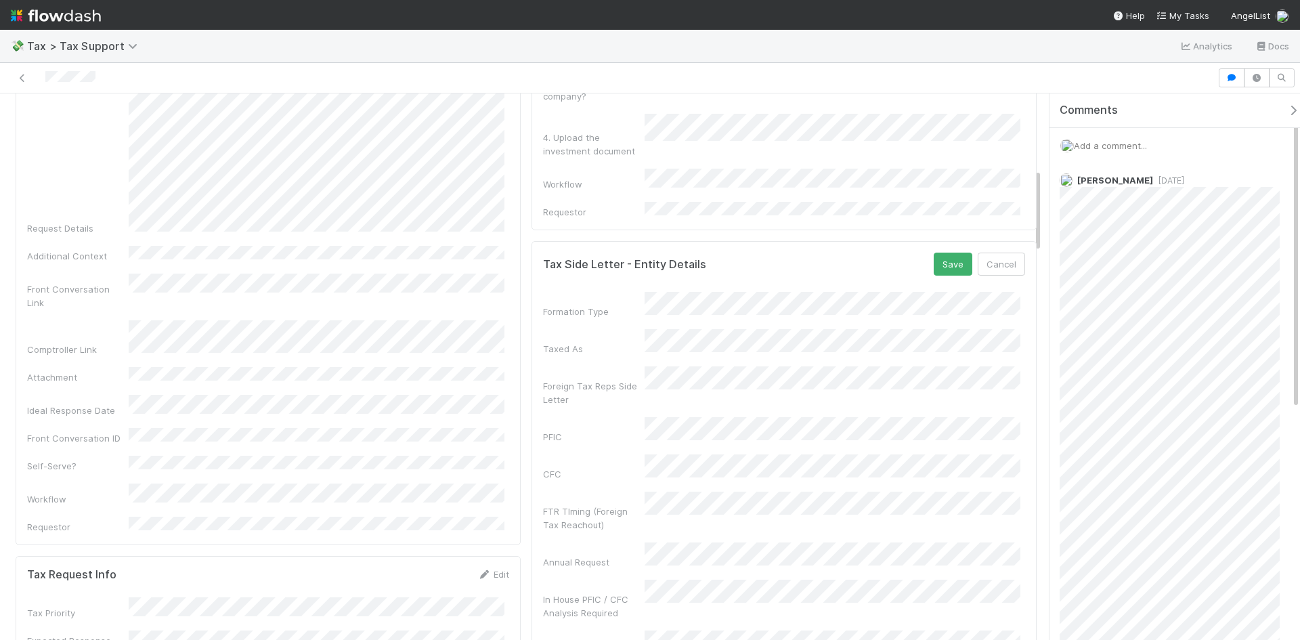
scroll to position [542, 0]
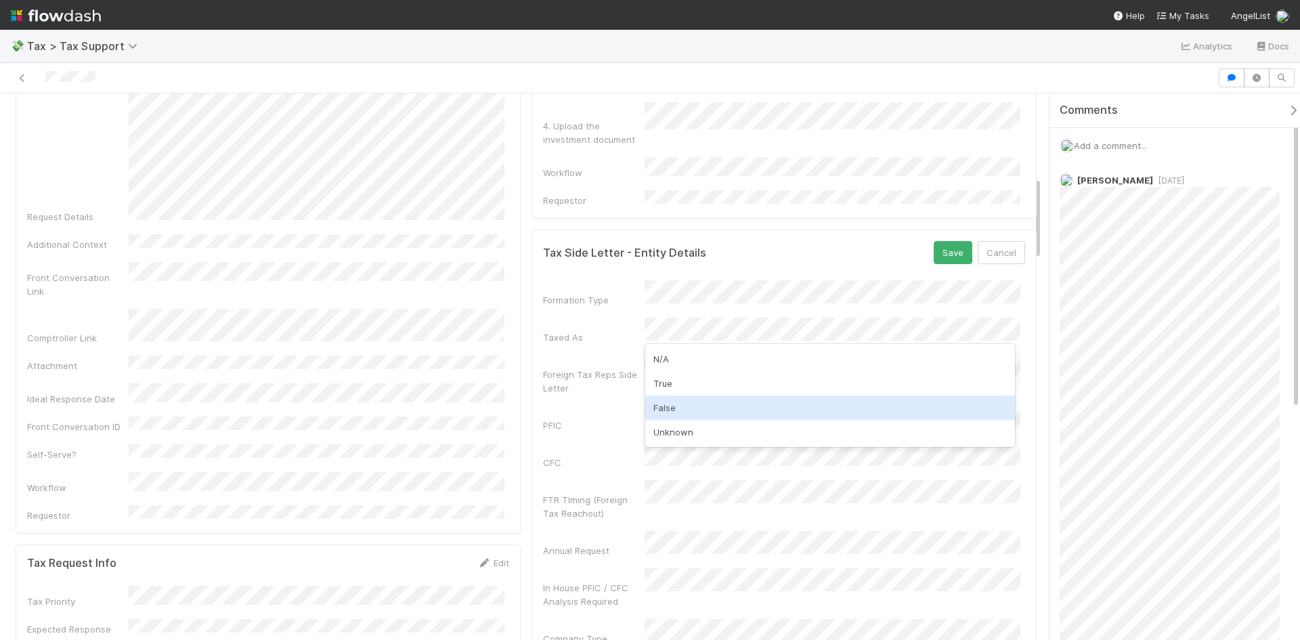
click at [678, 404] on div "False" at bounding box center [830, 407] width 370 height 24
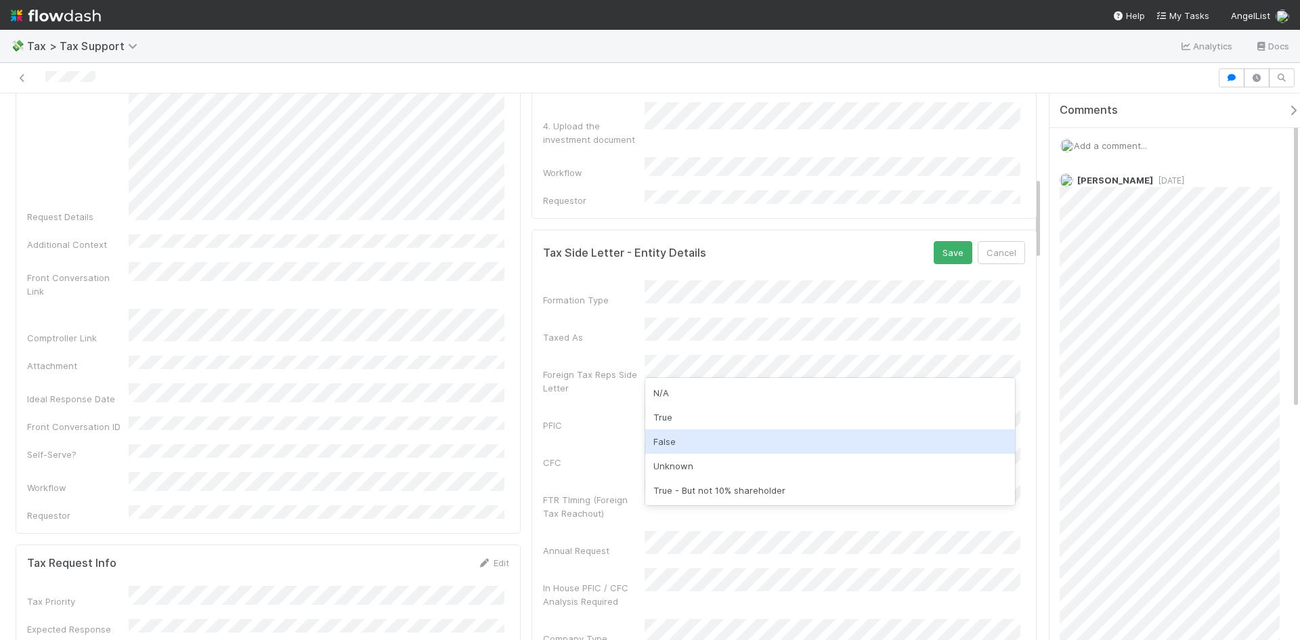
click at [677, 435] on div "False" at bounding box center [830, 441] width 370 height 24
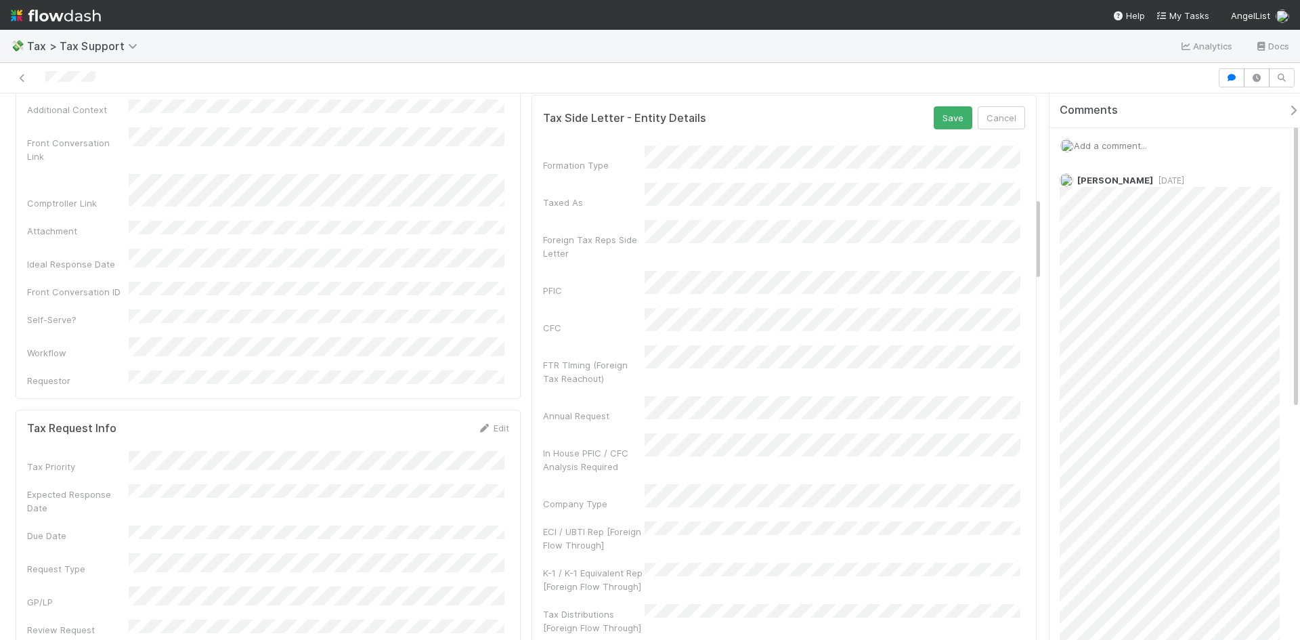
scroll to position [677, 0]
click at [710, 435] on div "Operating Company" at bounding box center [830, 434] width 370 height 24
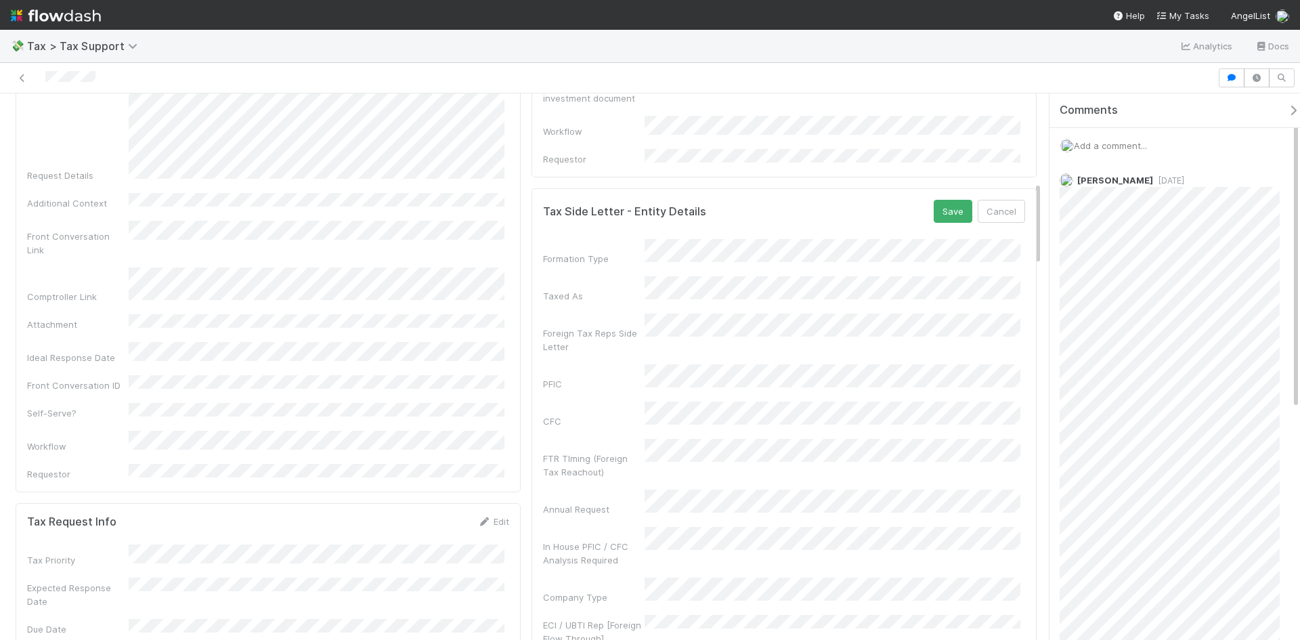
scroll to position [542, 0]
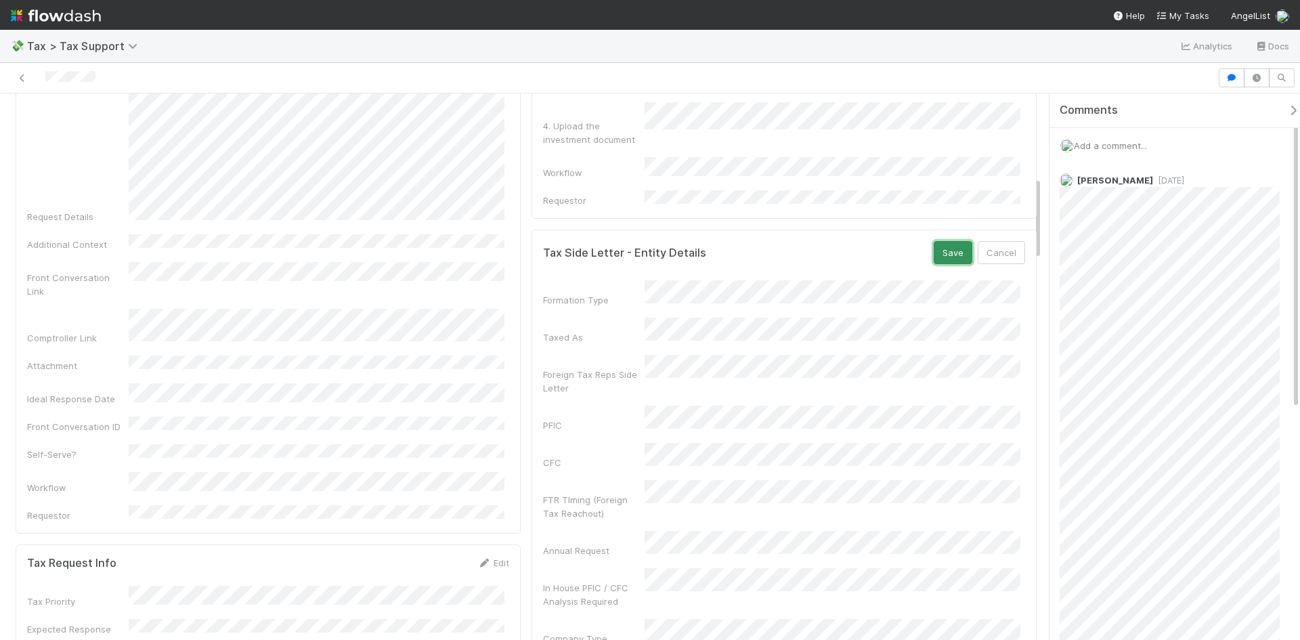
click at [947, 241] on button "Save" at bounding box center [953, 252] width 39 height 23
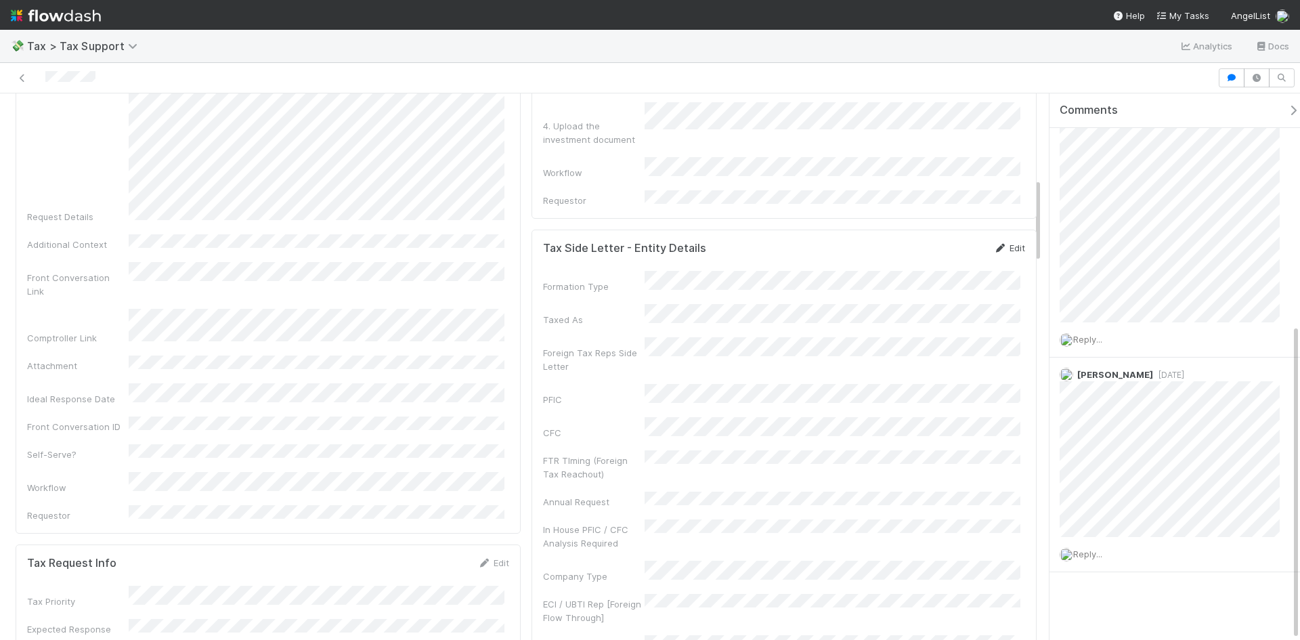
click at [998, 242] on link "Edit" at bounding box center [1009, 247] width 32 height 11
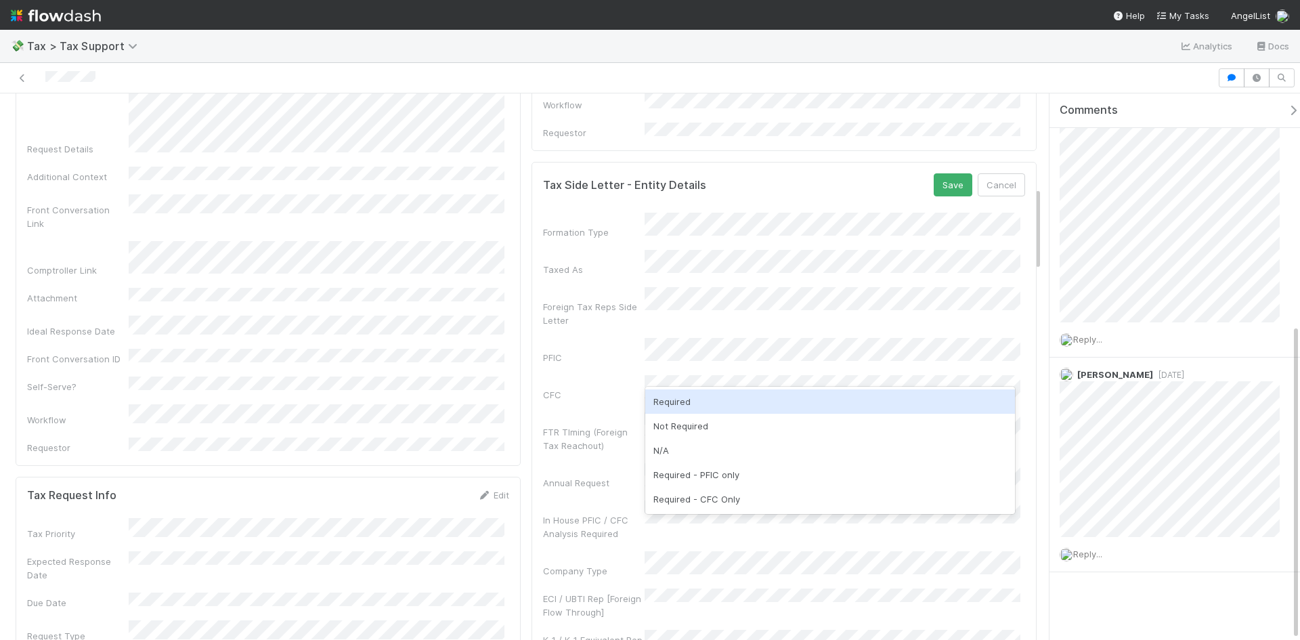
click at [678, 401] on div "Required" at bounding box center [830, 401] width 370 height 24
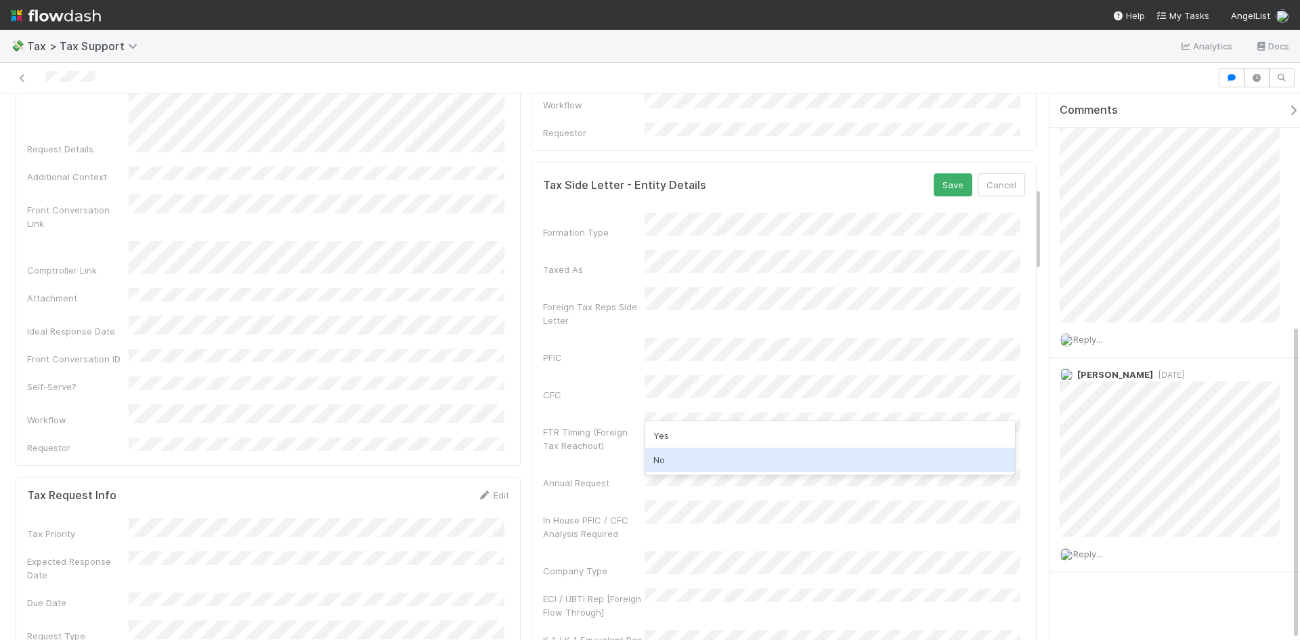
click at [666, 461] on div "No" at bounding box center [830, 460] width 370 height 24
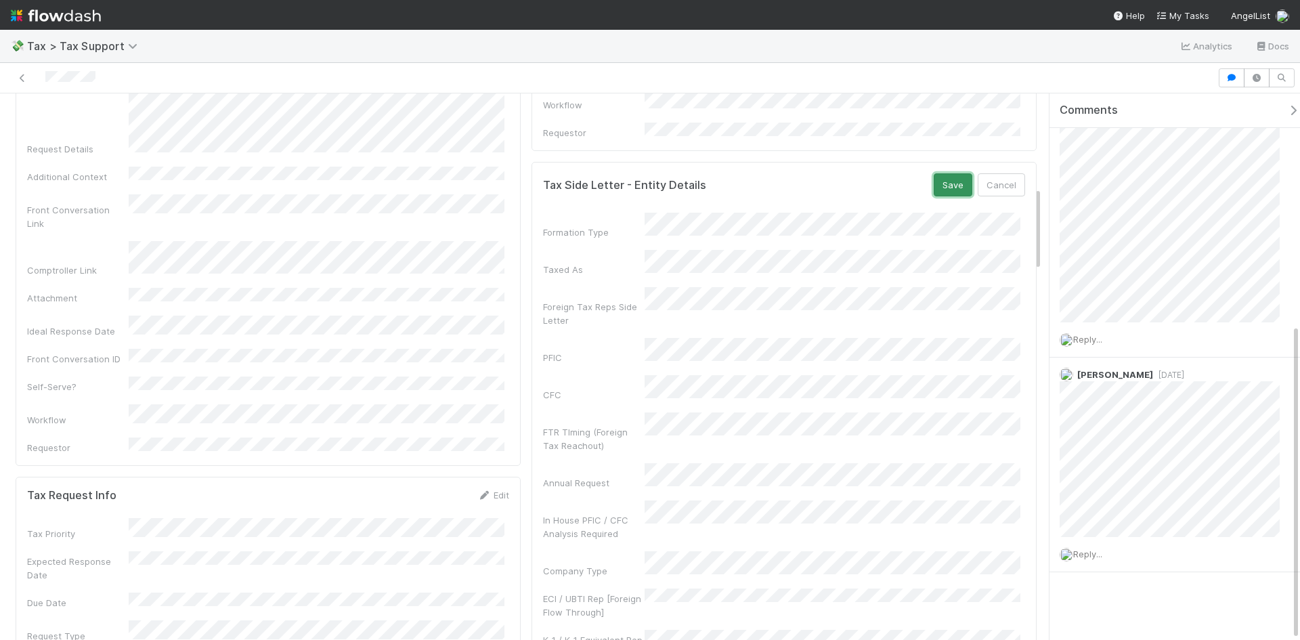
click at [960, 173] on button "Save" at bounding box center [953, 184] width 39 height 23
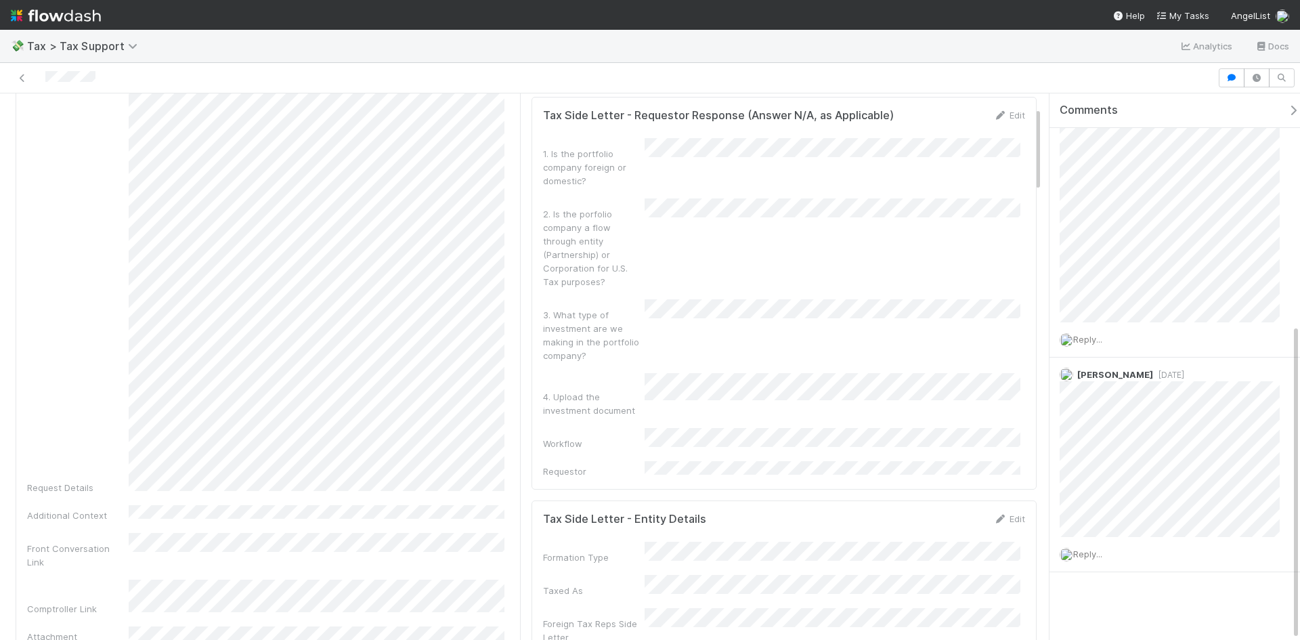
scroll to position [0, 0]
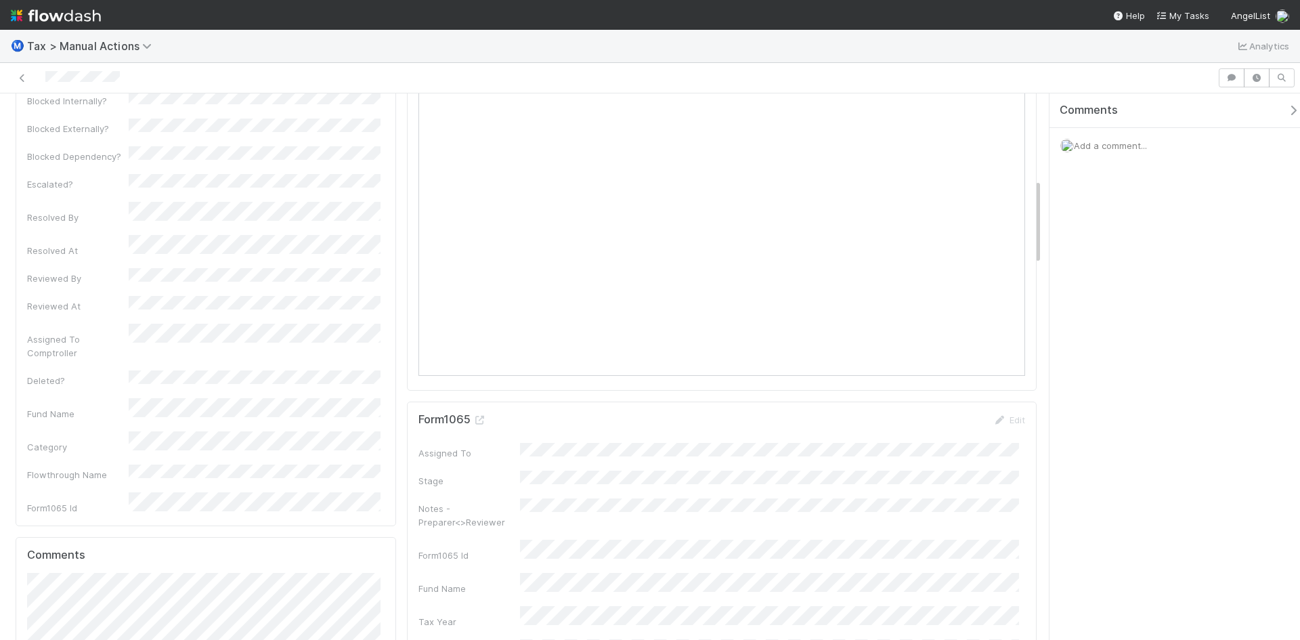
scroll to position [542, 0]
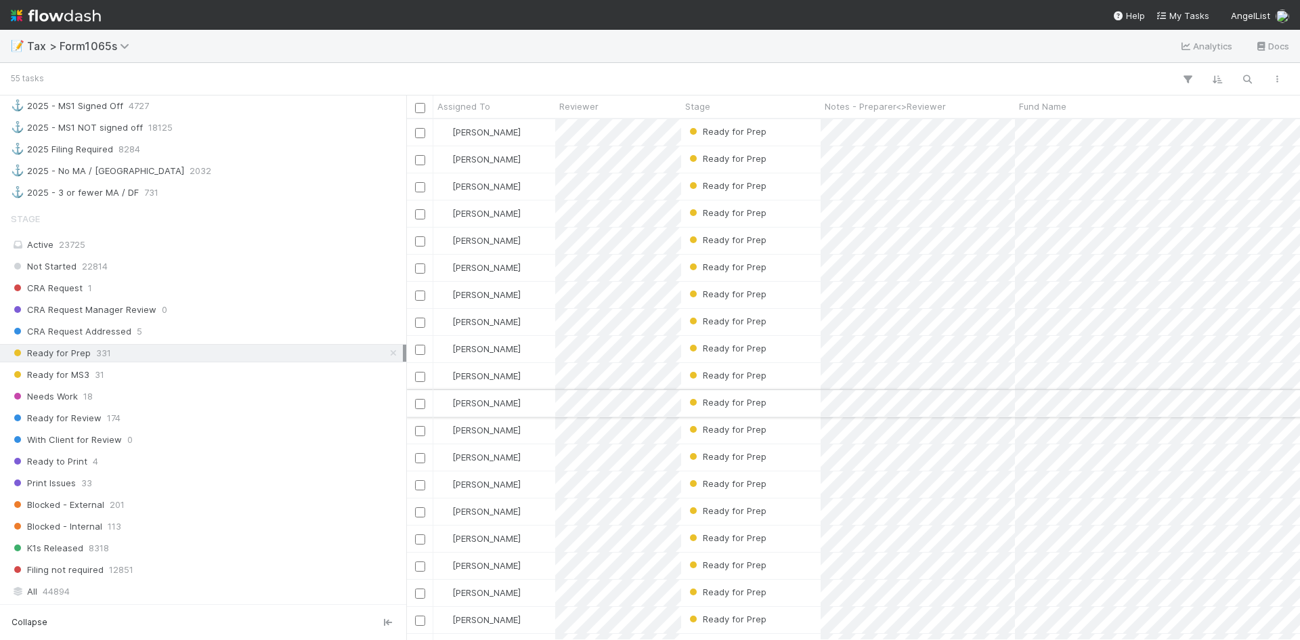
click at [774, 401] on div "Ready for Prep" at bounding box center [750, 403] width 139 height 26
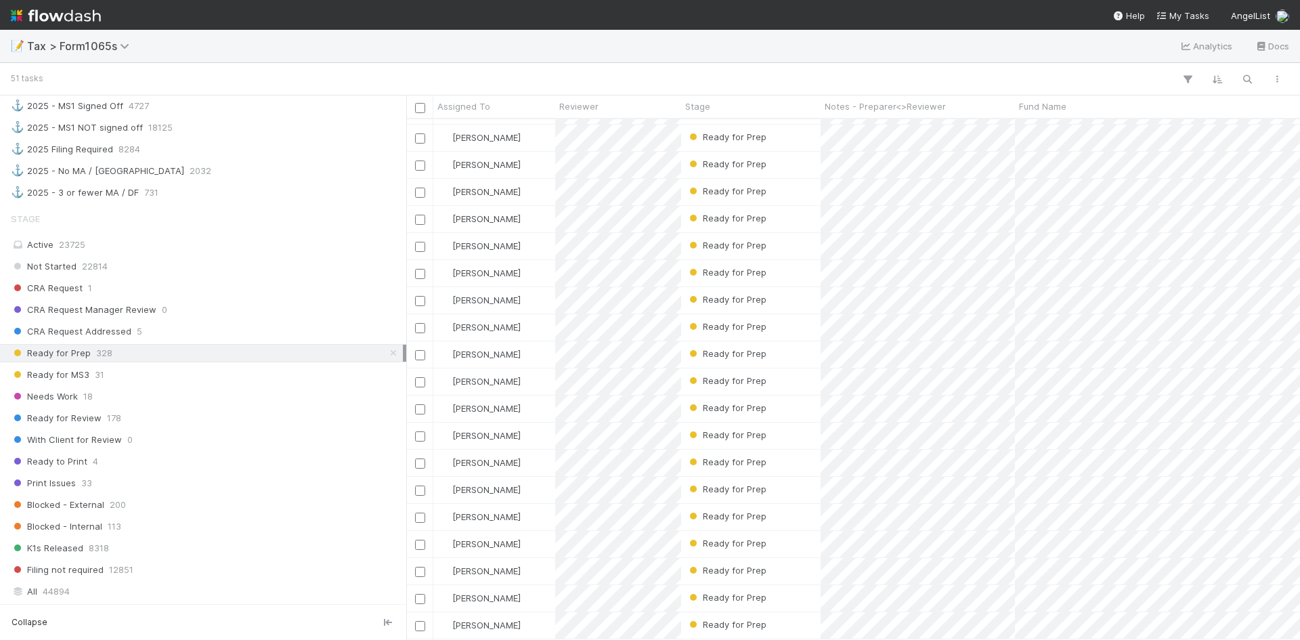
click at [771, 531] on div "Ready for Prep" at bounding box center [750, 544] width 139 height 26
click at [777, 360] on div "Ready for Prep" at bounding box center [750, 358] width 139 height 26
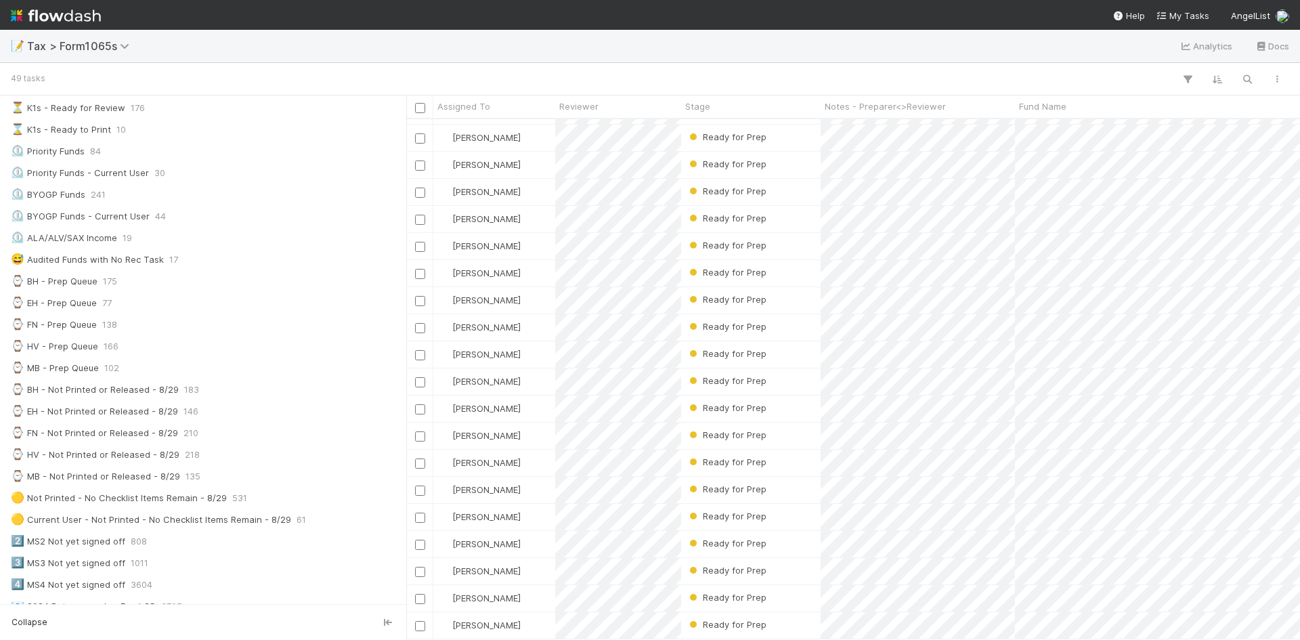
scroll to position [817, 0]
click at [779, 534] on div "Ready for Prep" at bounding box center [750, 544] width 139 height 26
click at [781, 332] on div "Ready for Prep" at bounding box center [750, 331] width 139 height 26
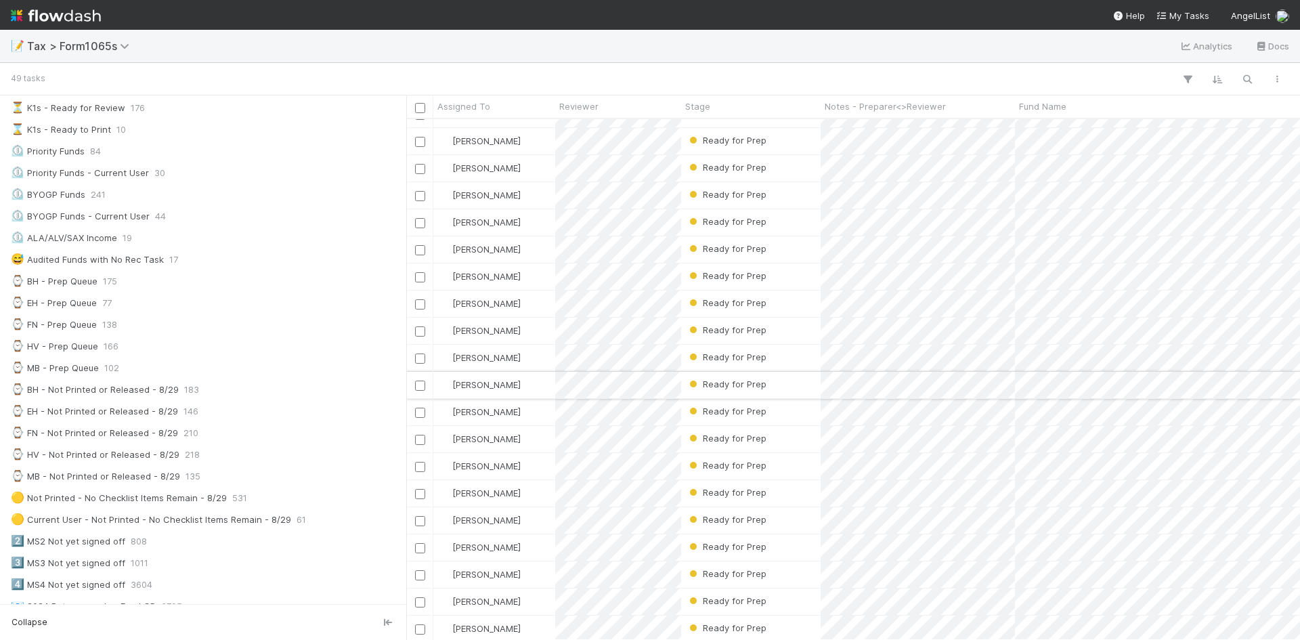
click at [785, 384] on div "Ready for Prep" at bounding box center [750, 385] width 139 height 26
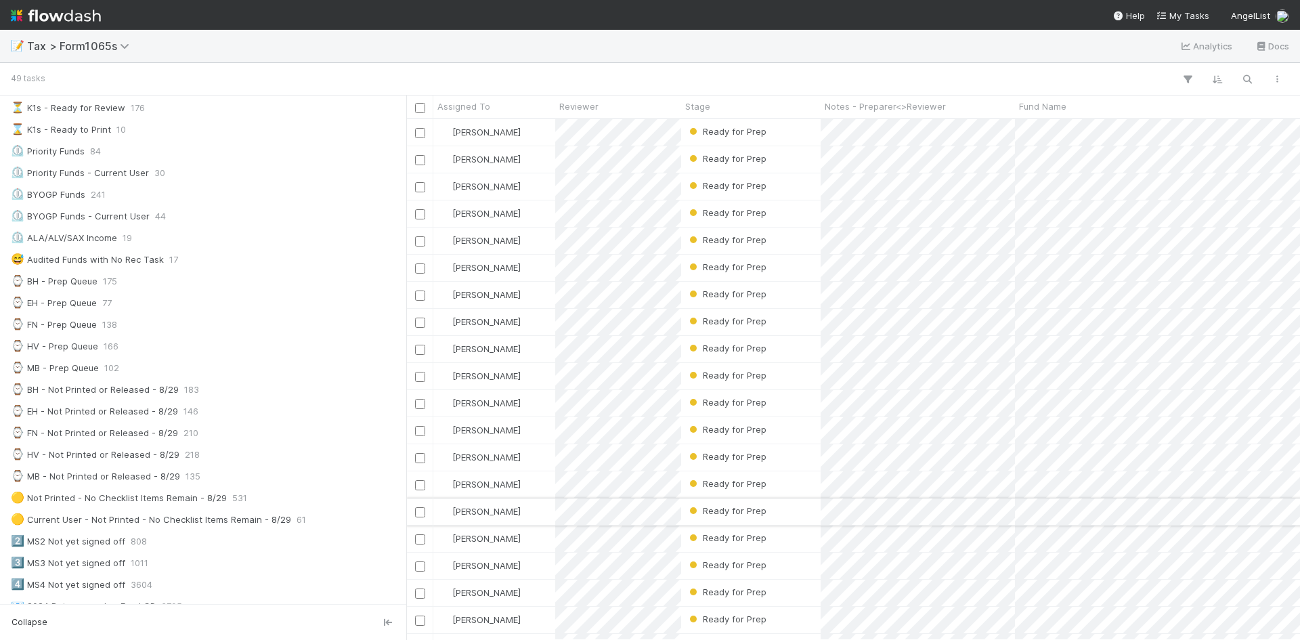
scroll to position [135, 0]
click at [775, 267] on div "Ready for Prep" at bounding box center [750, 268] width 139 height 26
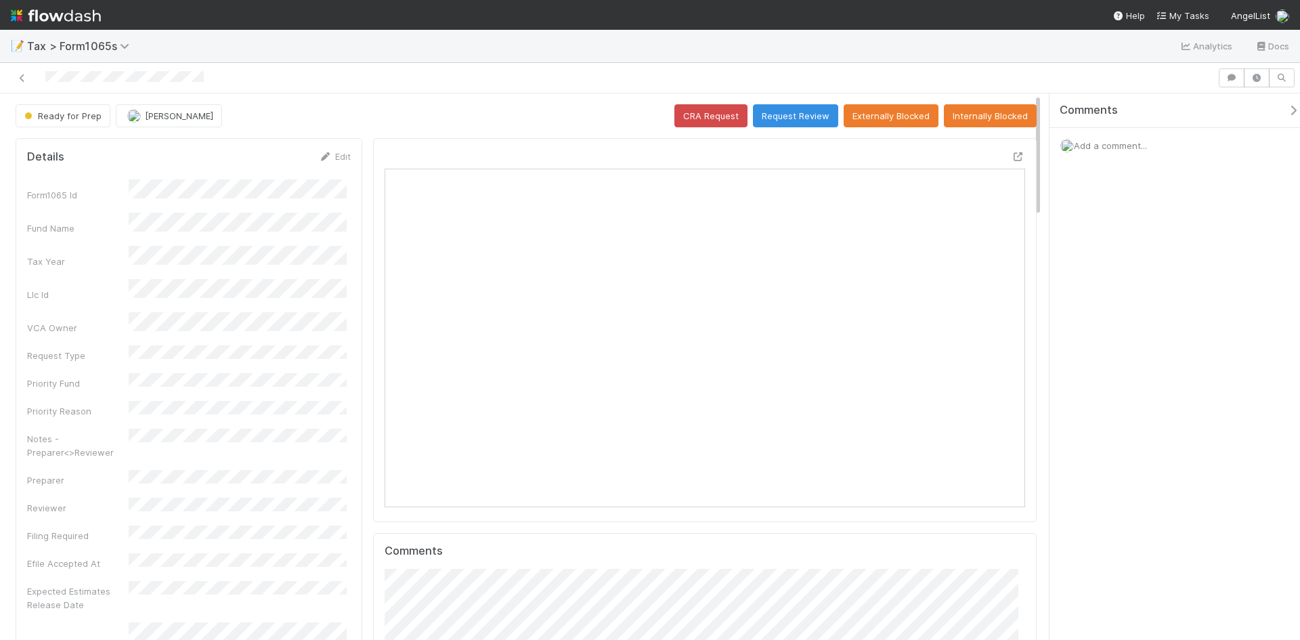
scroll to position [265, 310]
click at [1011, 154] on icon at bounding box center [1018, 156] width 14 height 9
click at [793, 118] on button "Request Review" at bounding box center [795, 115] width 85 height 23
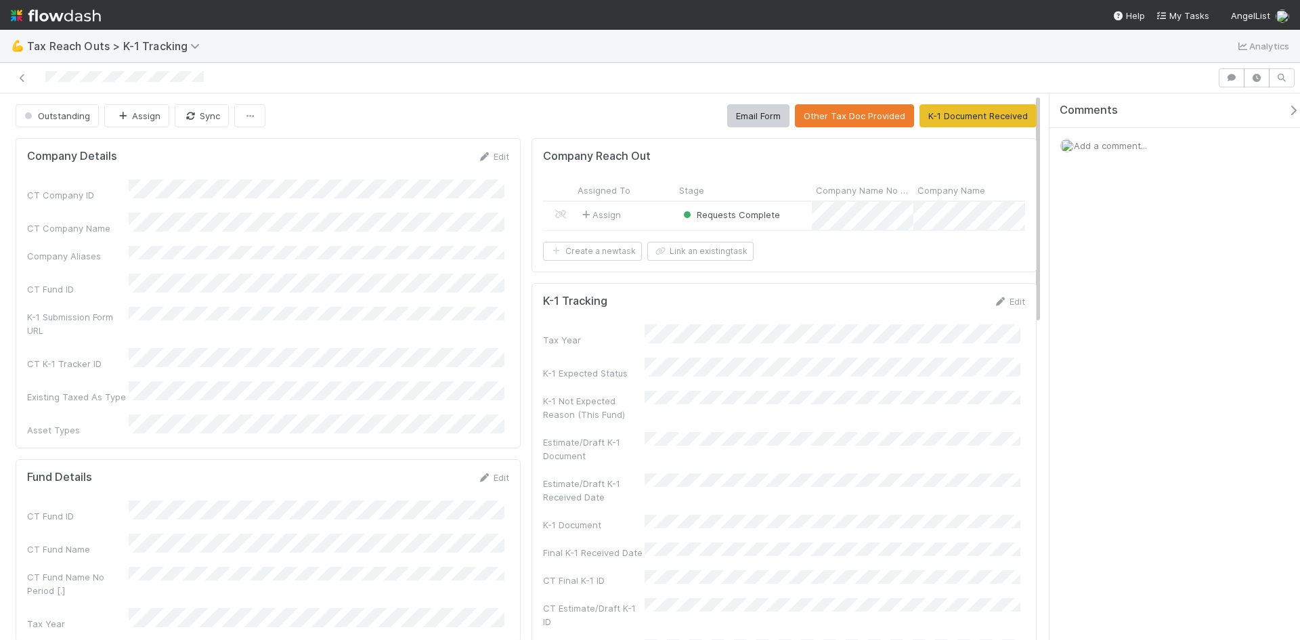
click at [791, 215] on div "Requests Complete" at bounding box center [743, 216] width 137 height 28
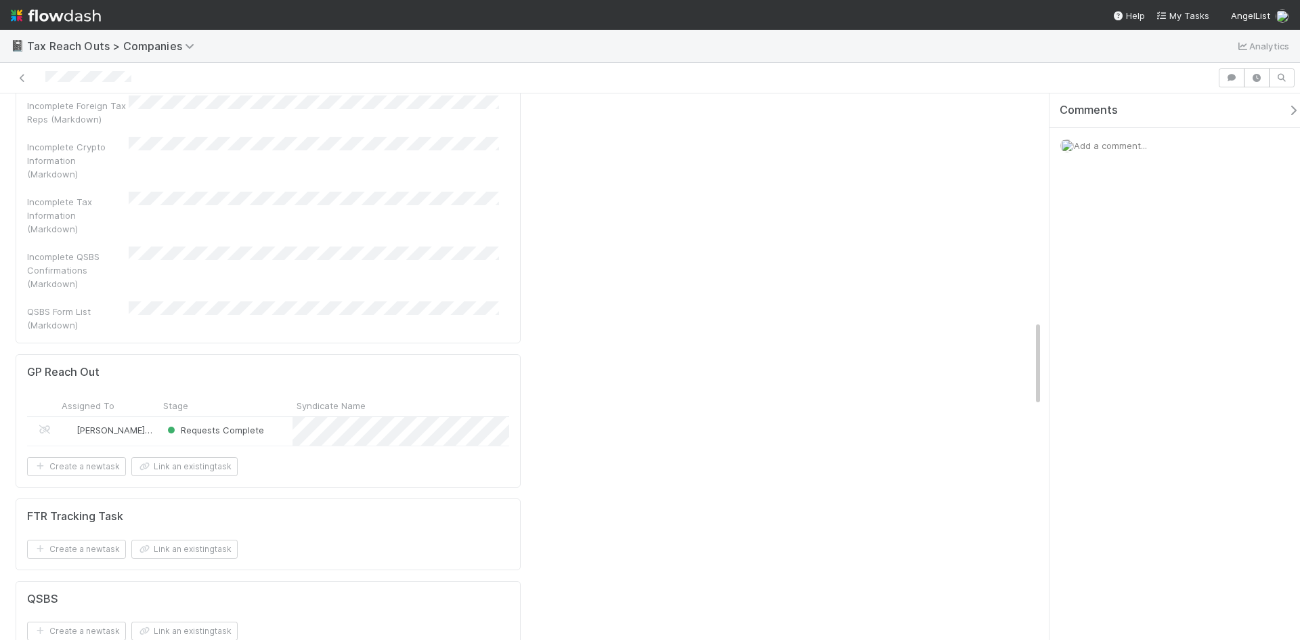
scroll to position [1286, 0]
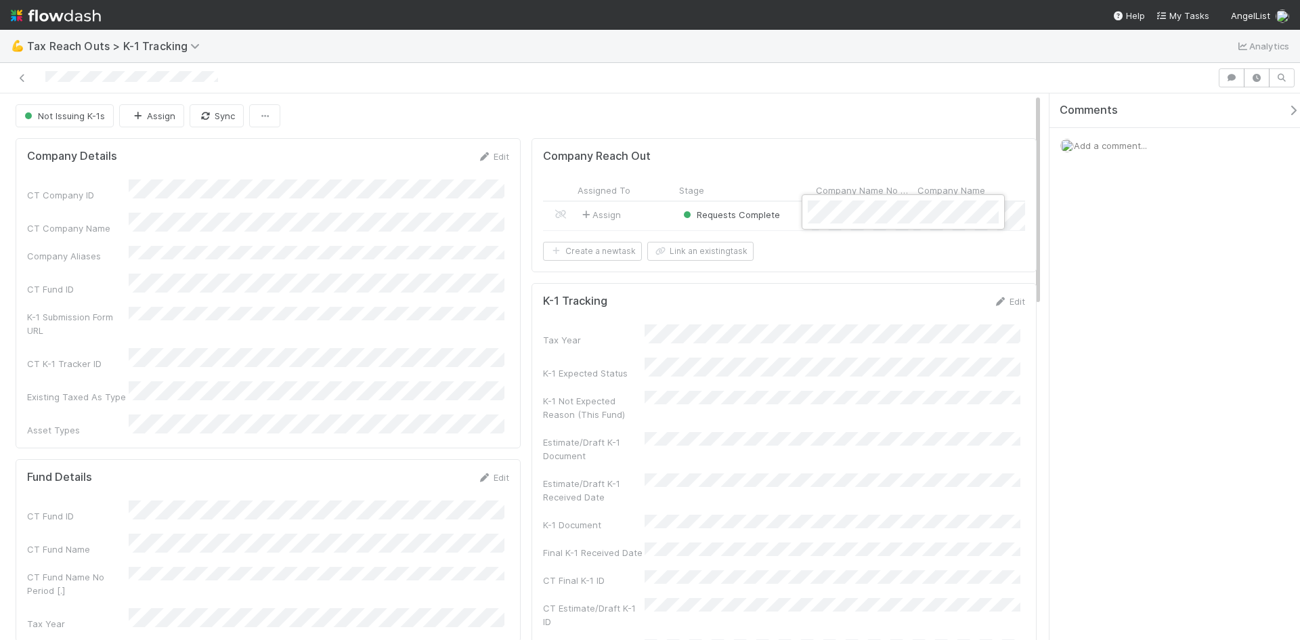
click at [789, 219] on div at bounding box center [650, 320] width 1300 height 640
click at [786, 213] on div "Requests Complete" at bounding box center [743, 216] width 137 height 28
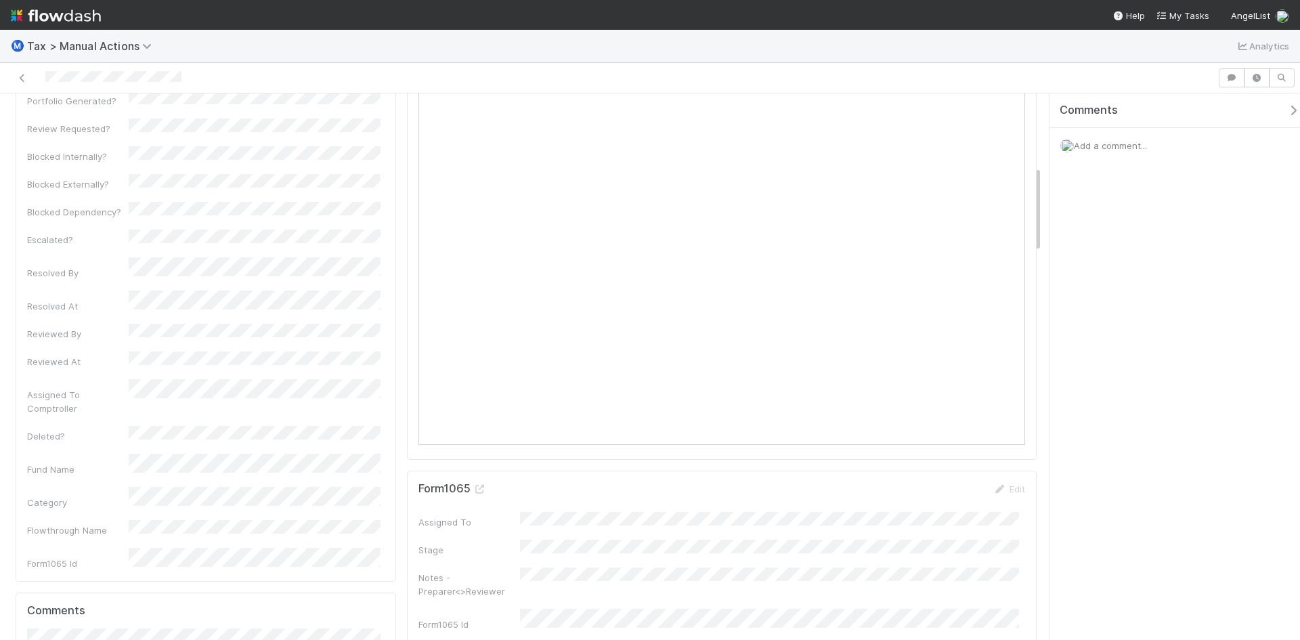
scroll to position [542, 0]
click at [476, 355] on icon at bounding box center [480, 353] width 14 height 9
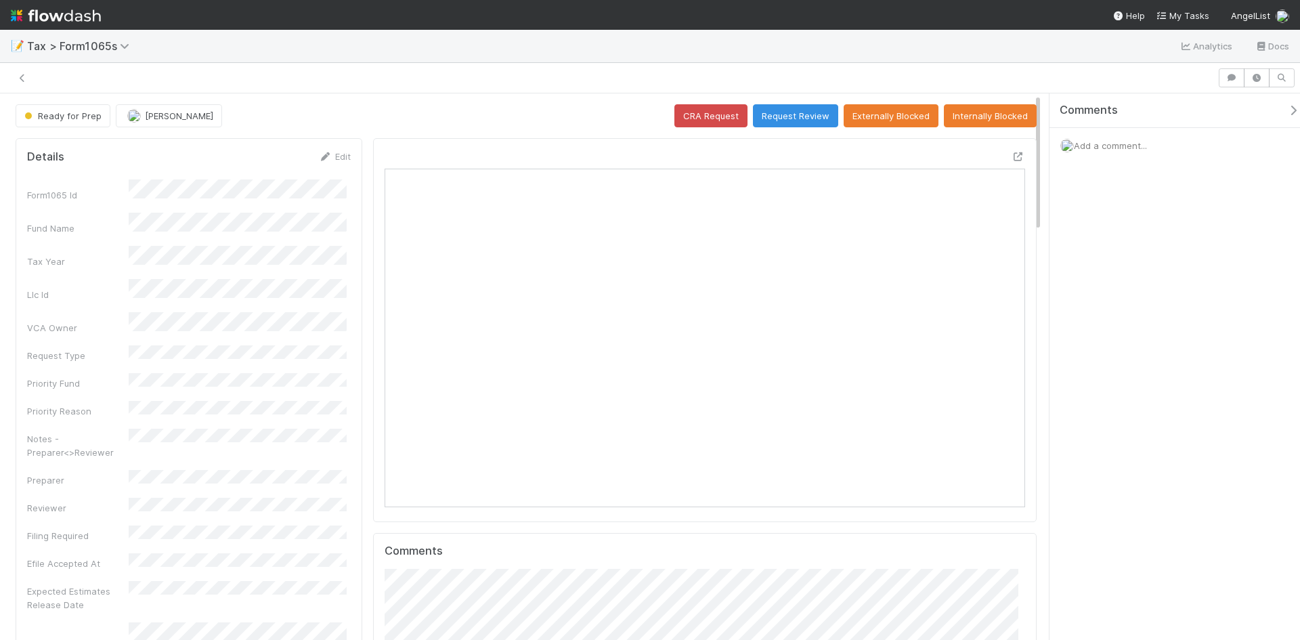
scroll to position [11, 11]
click at [774, 112] on button "Request Review" at bounding box center [795, 115] width 85 height 23
click at [1011, 156] on icon at bounding box center [1018, 156] width 14 height 9
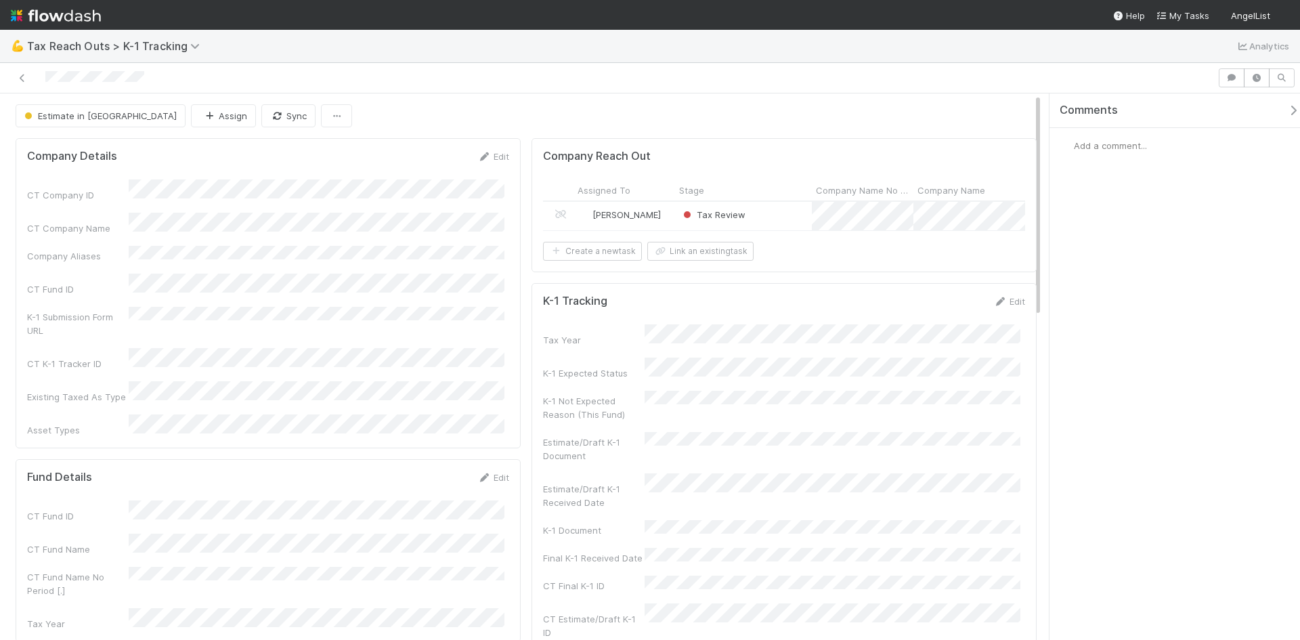
click at [773, 216] on div "Tax Review" at bounding box center [743, 216] width 137 height 28
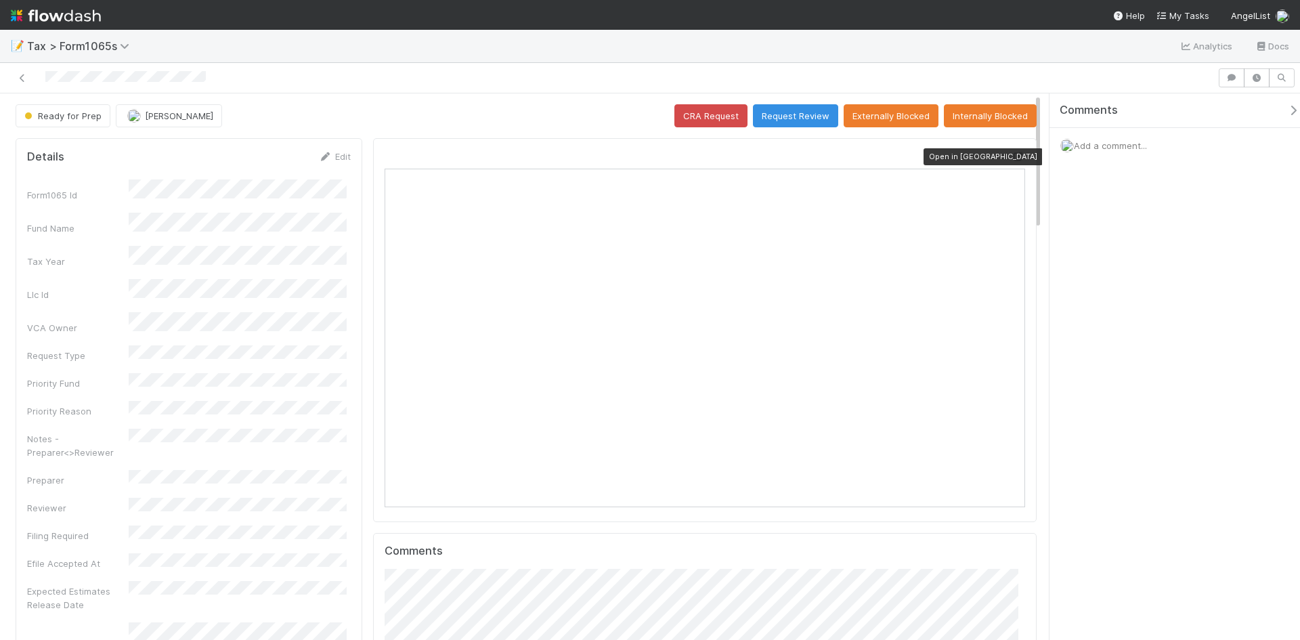
click at [1011, 155] on icon at bounding box center [1018, 156] width 14 height 9
click at [777, 110] on button "Request Review" at bounding box center [795, 115] width 85 height 23
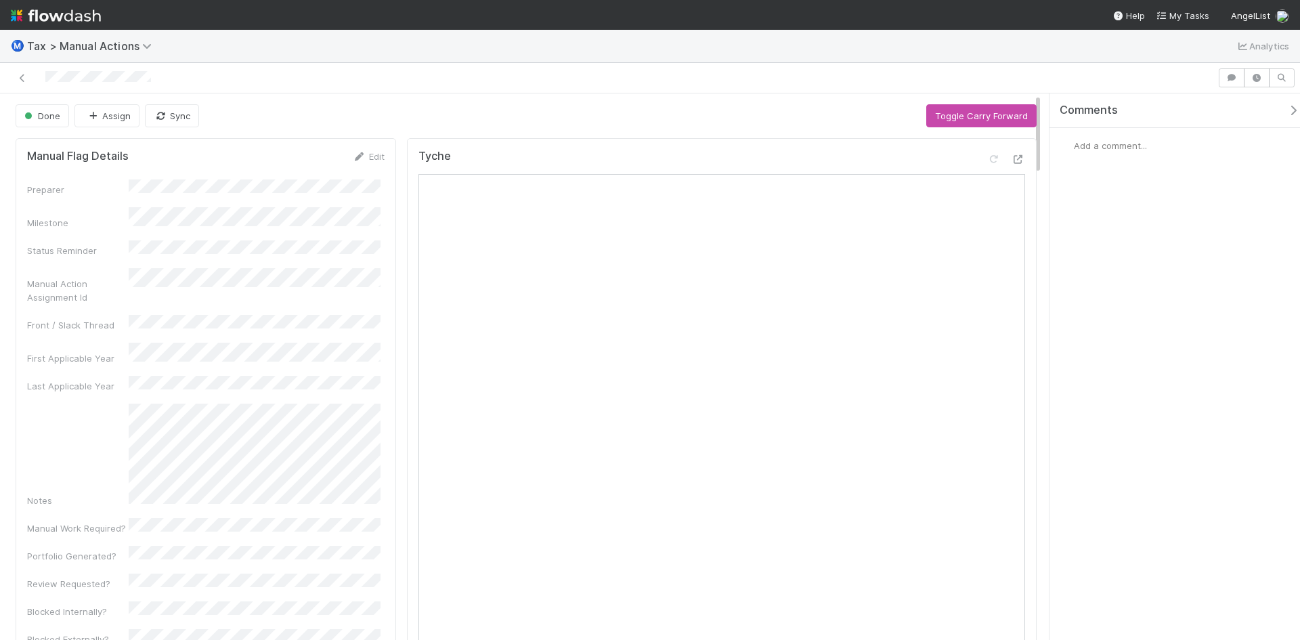
scroll to position [406, 0]
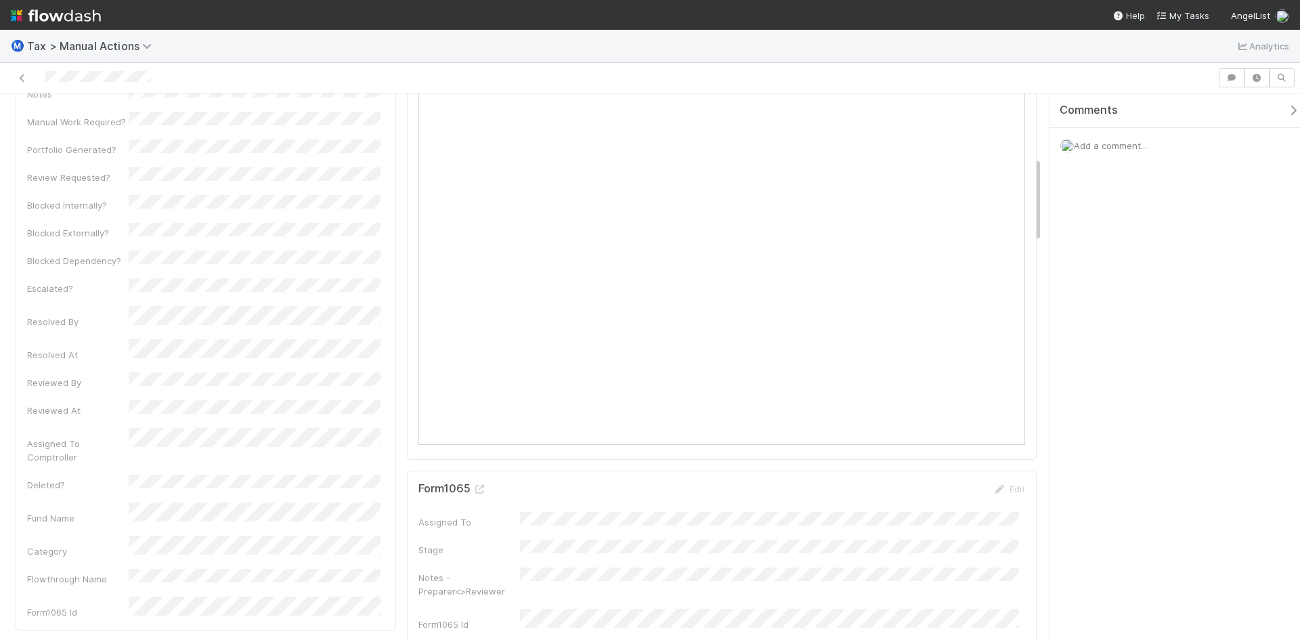
click at [478, 487] on icon at bounding box center [480, 489] width 14 height 9
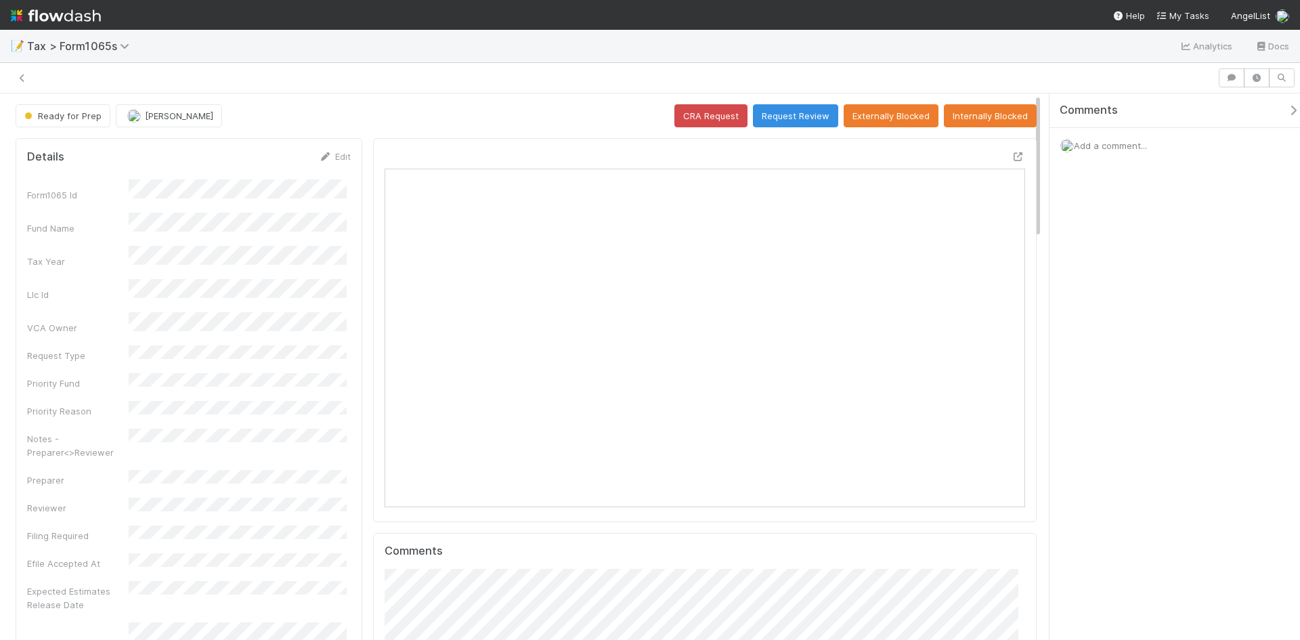
scroll to position [11, 11]
click at [775, 114] on button "Request Review" at bounding box center [795, 115] width 85 height 23
click at [1012, 154] on icon at bounding box center [1018, 156] width 14 height 9
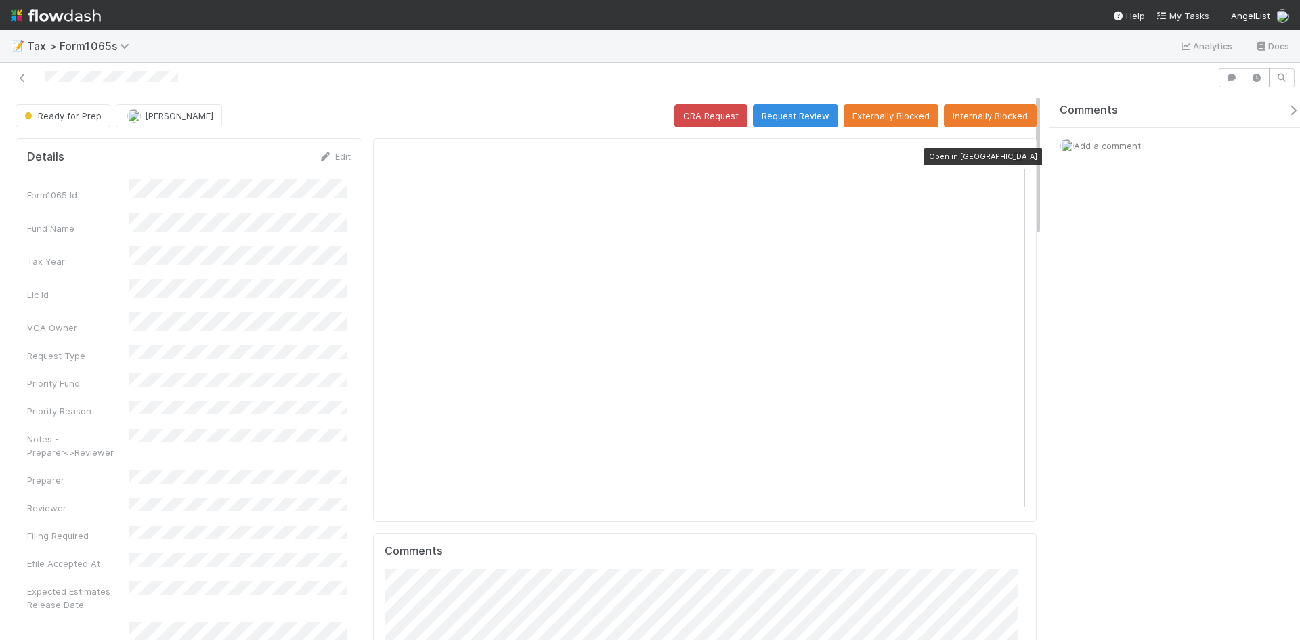
scroll to position [265, 624]
click at [1011, 152] on icon at bounding box center [1018, 156] width 14 height 9
click at [1011, 155] on icon at bounding box center [1018, 156] width 14 height 9
click at [1011, 156] on icon at bounding box center [1018, 156] width 14 height 9
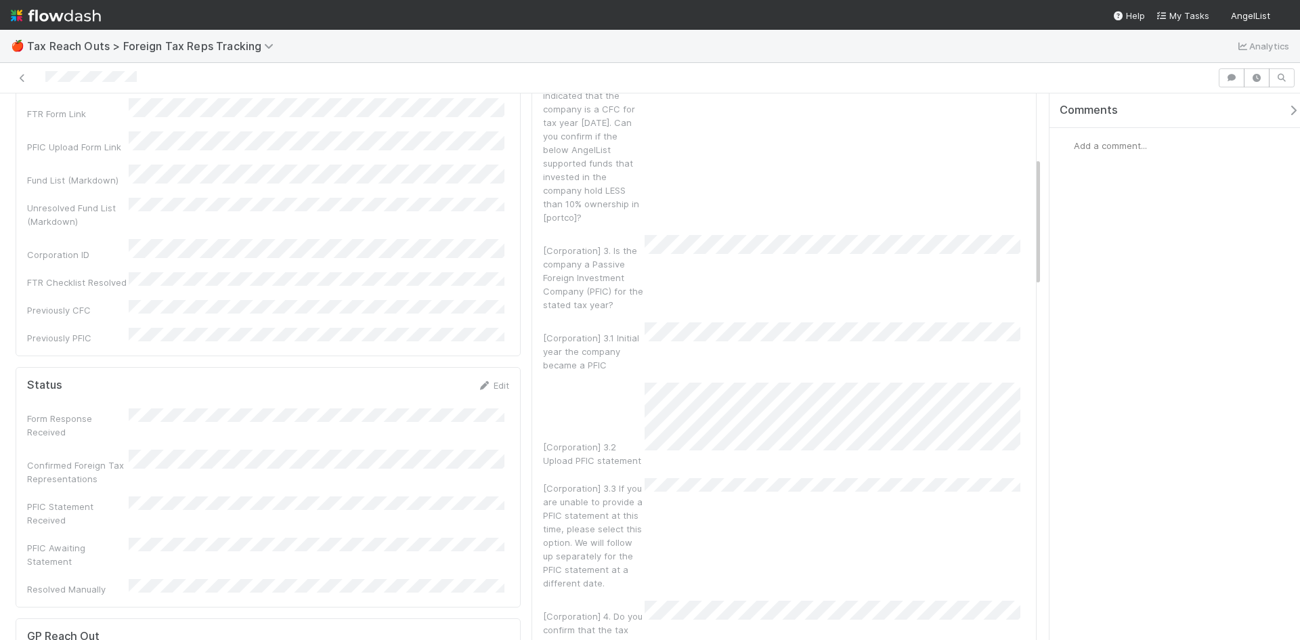
scroll to position [271, 0]
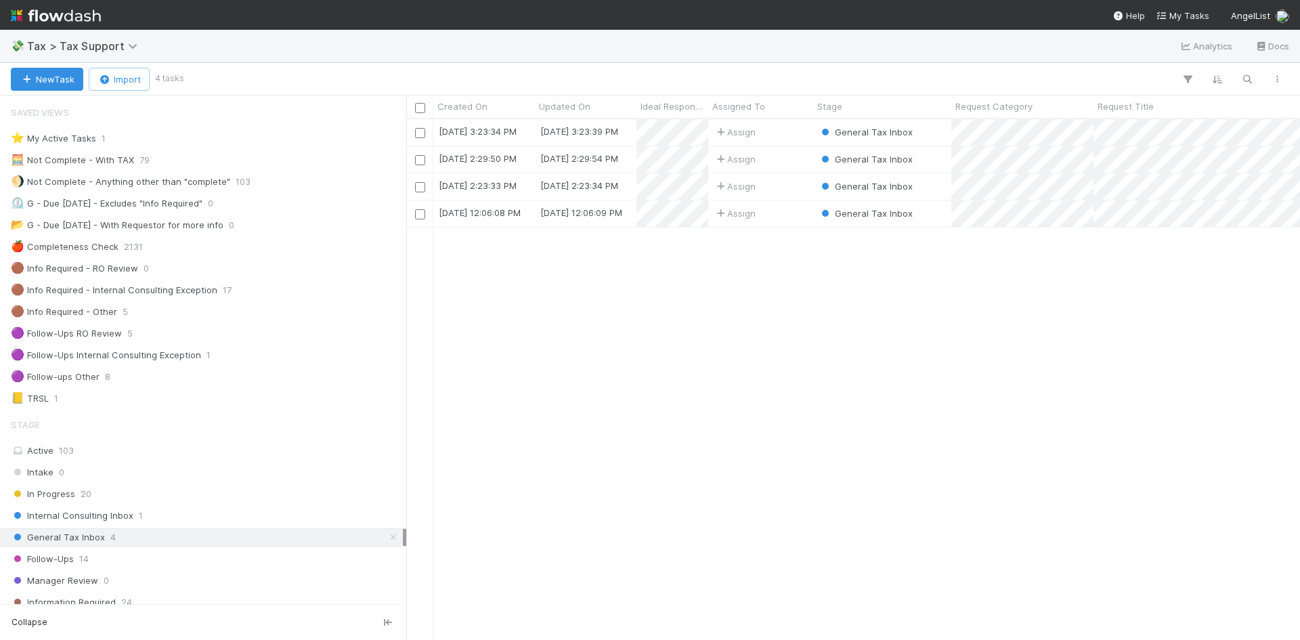
scroll to position [203, 0]
